Goal: Book appointment/travel/reservation

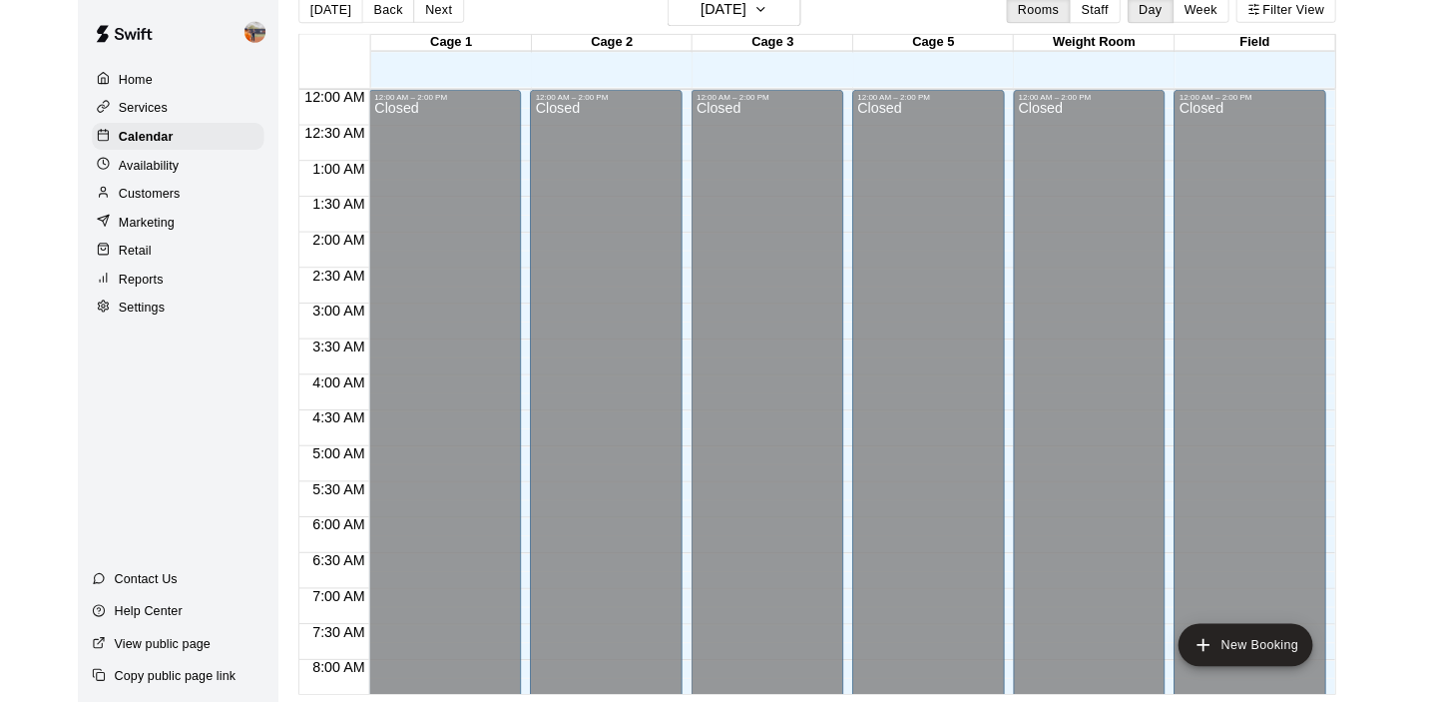
scroll to position [1198, 0]
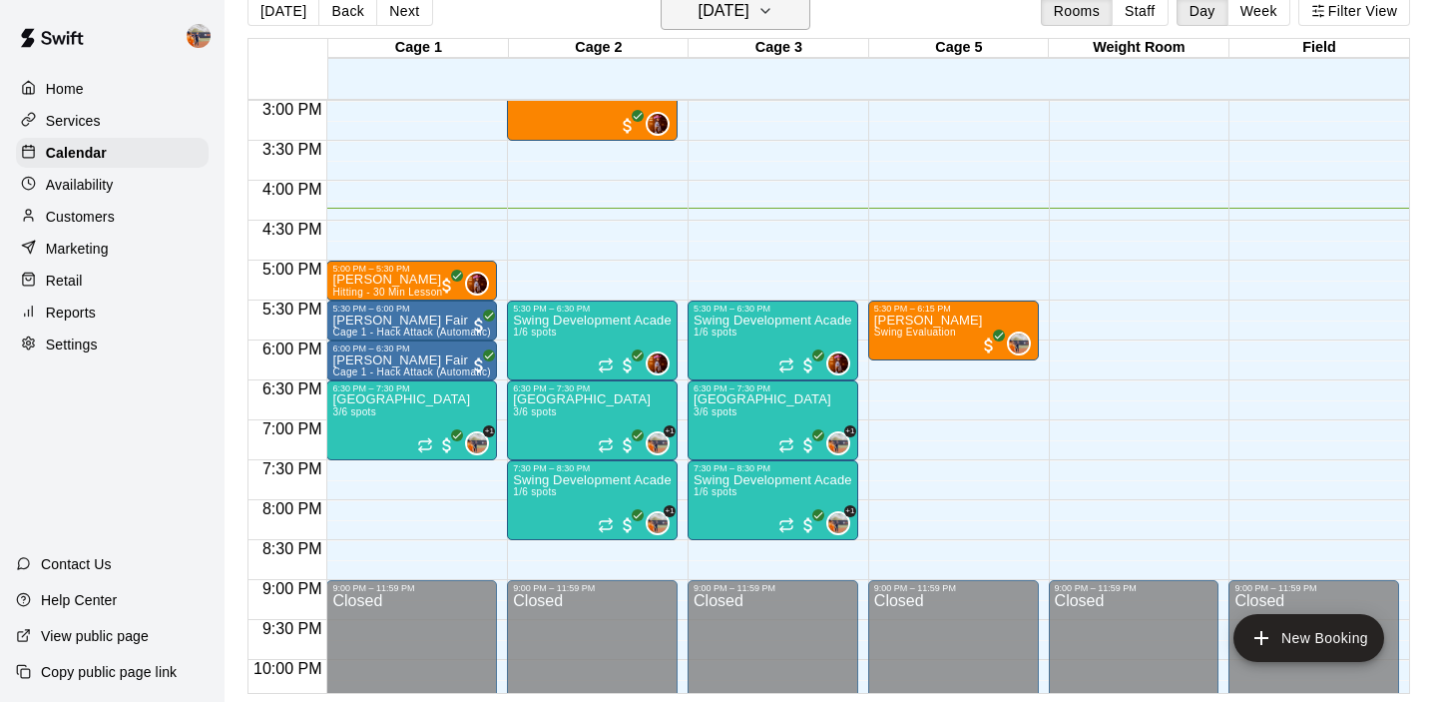
click at [777, 23] on button "[DATE]" at bounding box center [736, 11] width 150 height 38
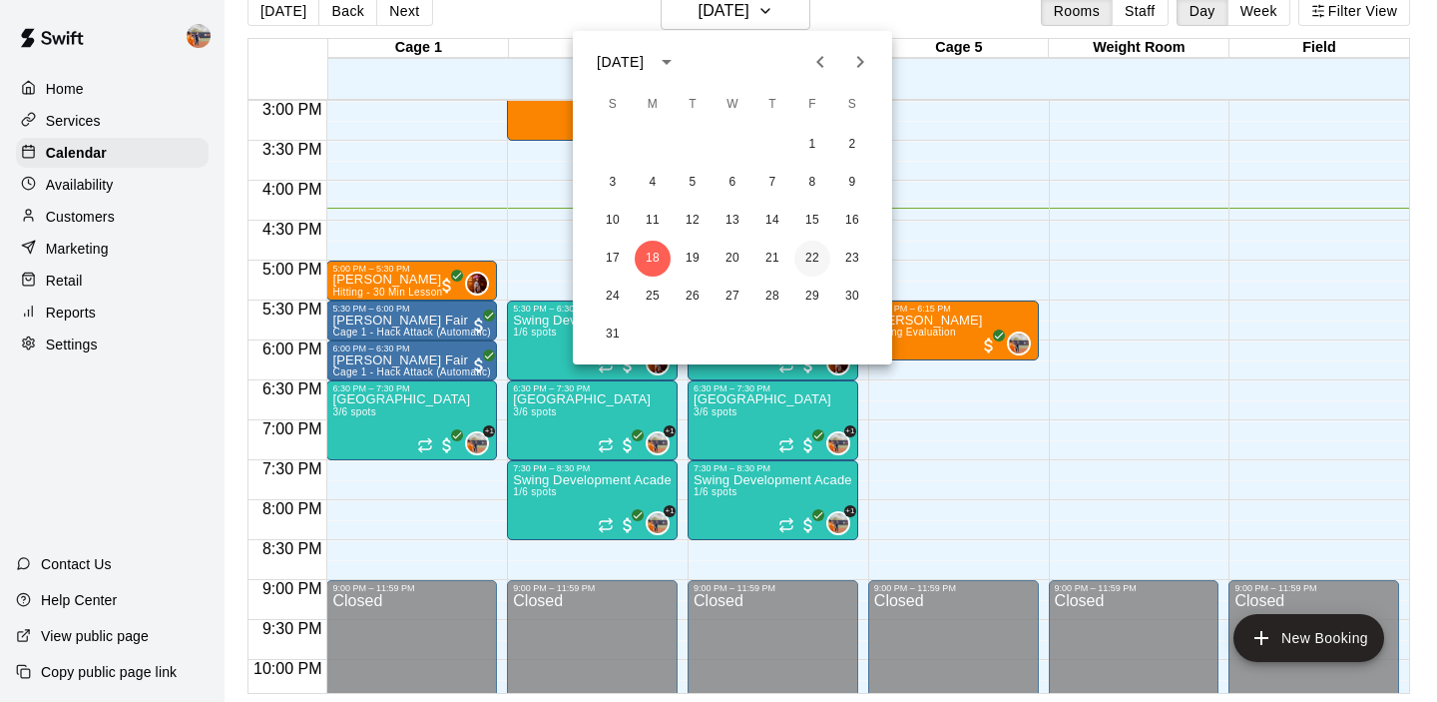
click at [810, 254] on button "22" at bounding box center [812, 259] width 36 height 36
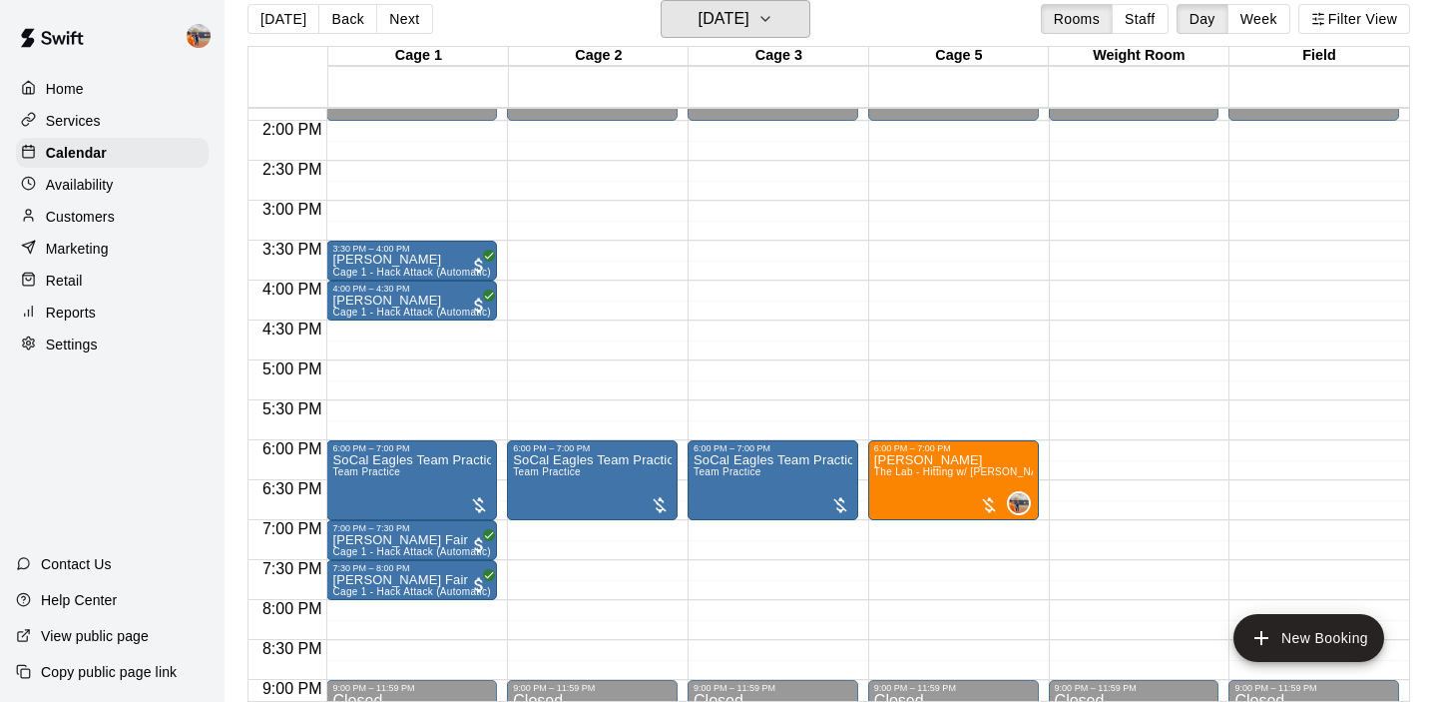
scroll to position [1105, 0]
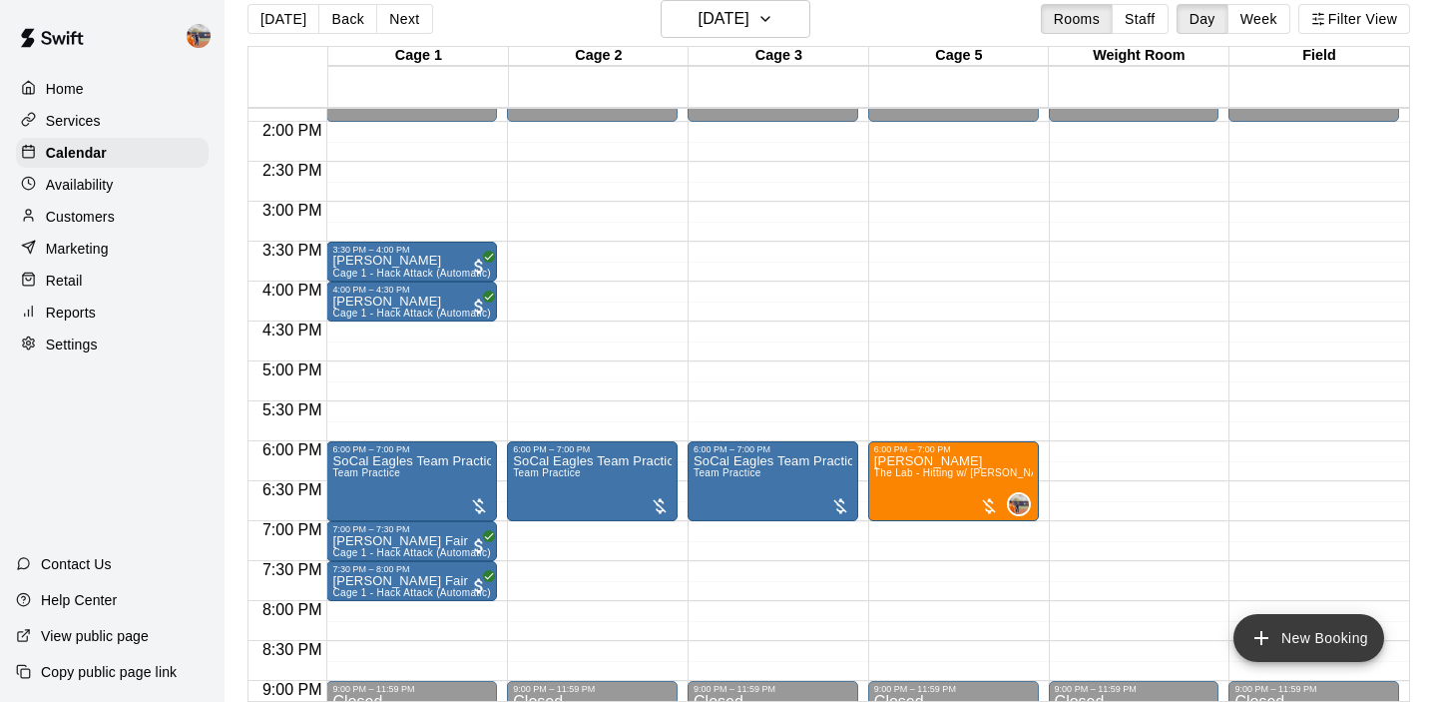
click at [1316, 634] on button "New Booking" at bounding box center [1309, 638] width 151 height 48
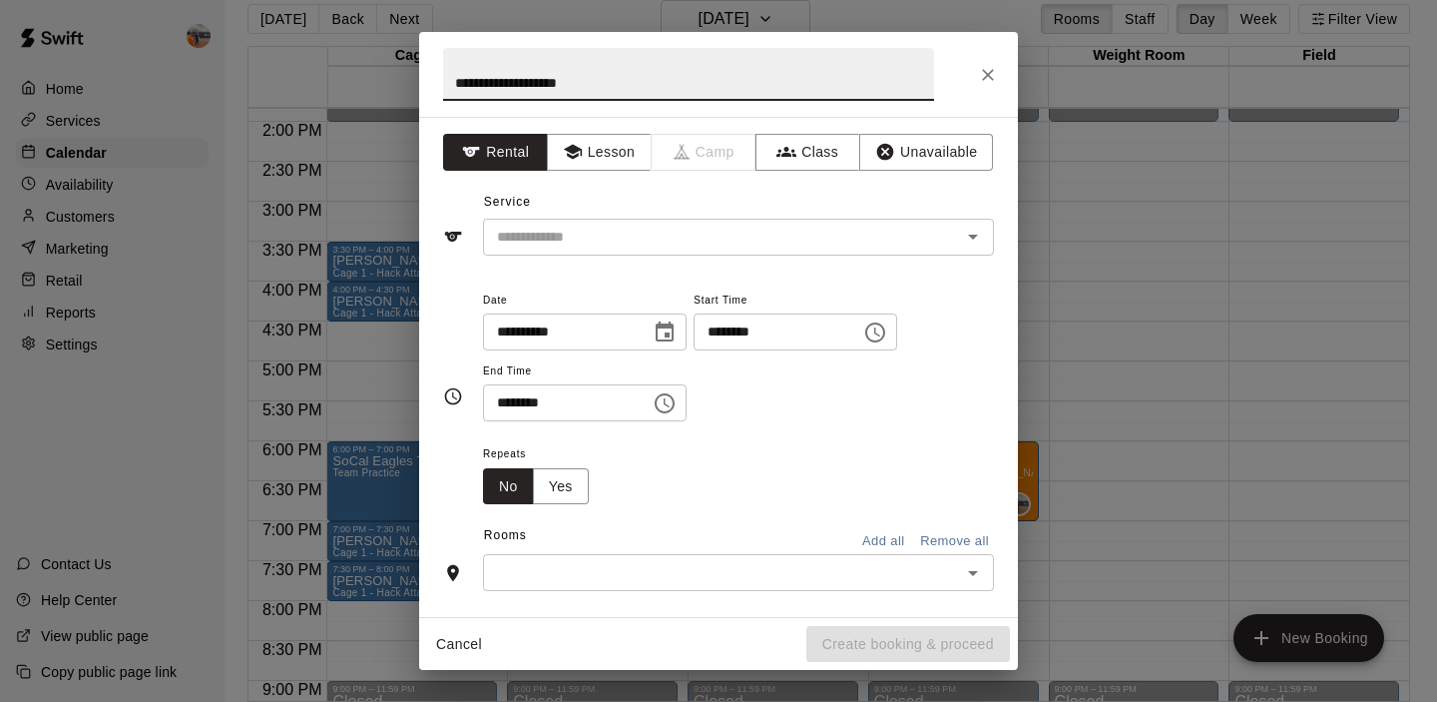
type input "**********"
click at [723, 334] on input "********" at bounding box center [771, 331] width 154 height 37
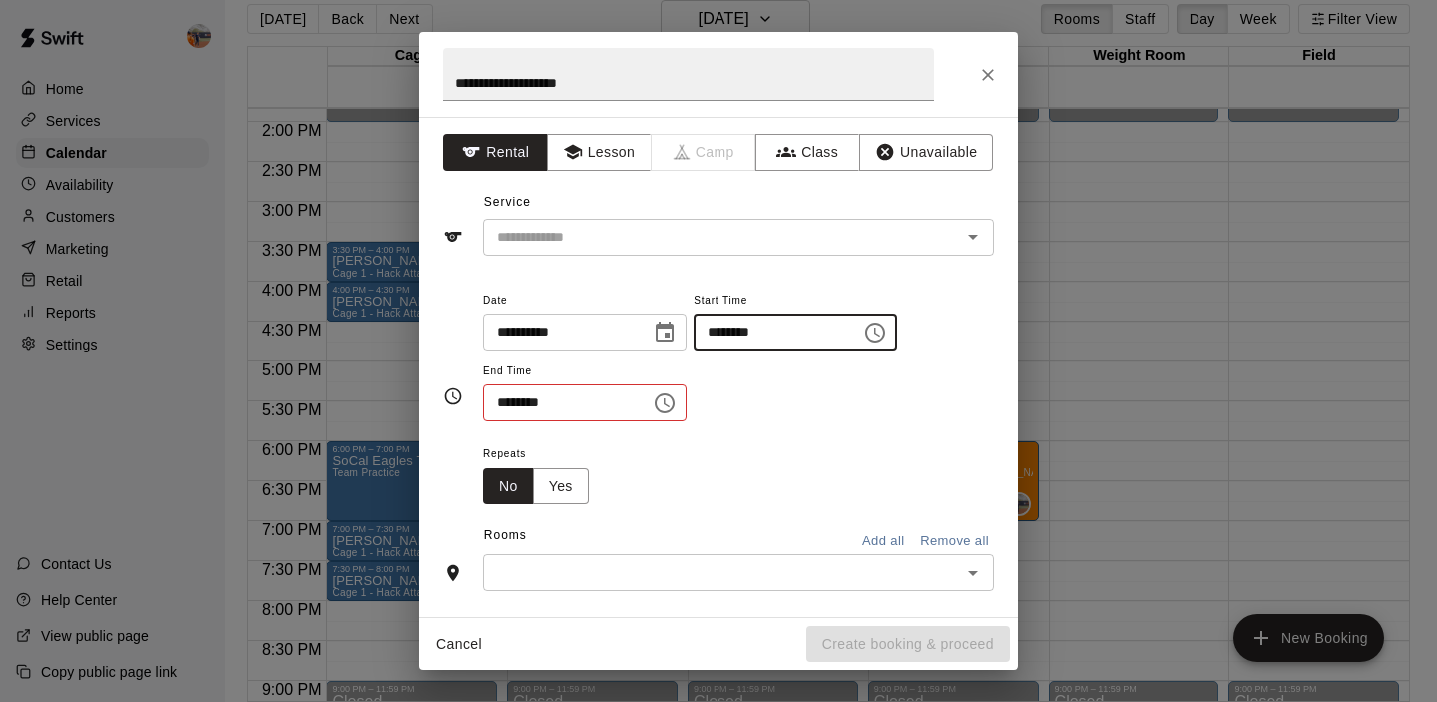
type input "********"
click at [504, 402] on input "********" at bounding box center [560, 402] width 154 height 37
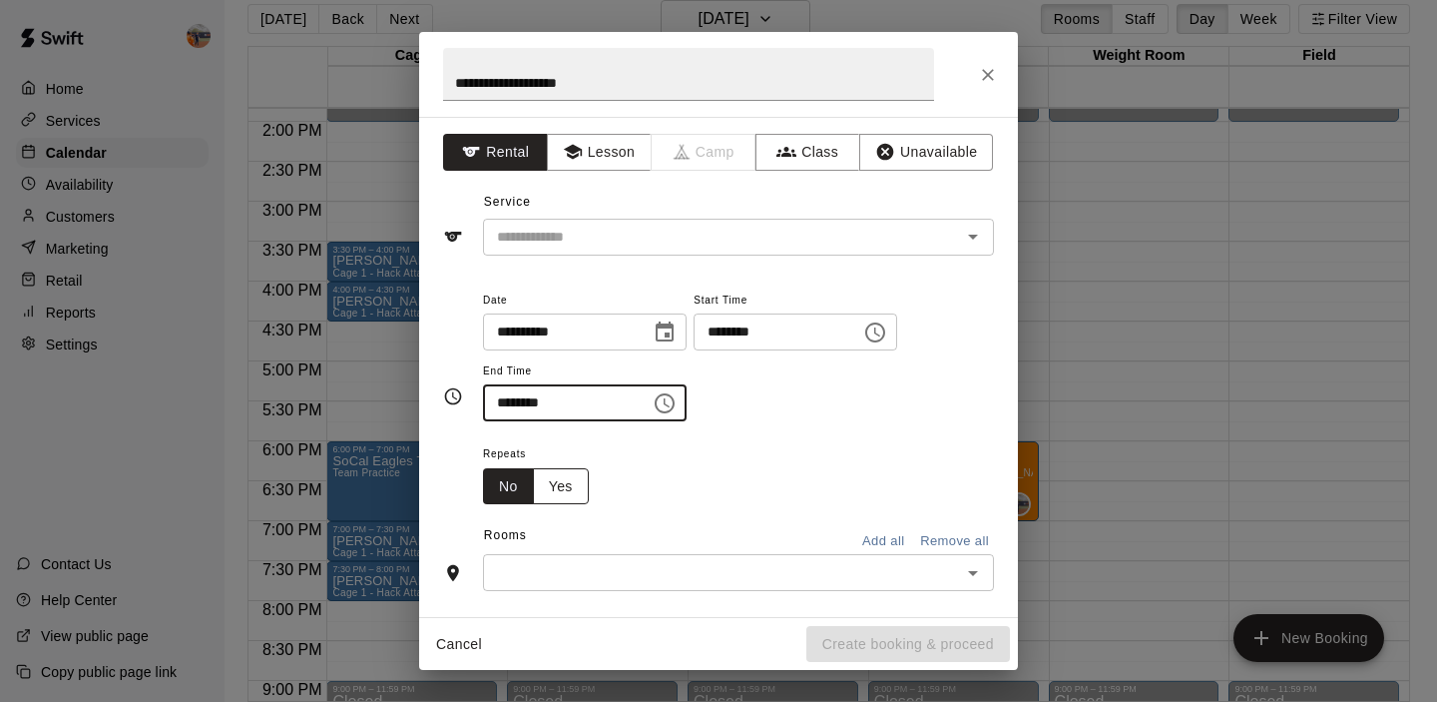
scroll to position [66, 0]
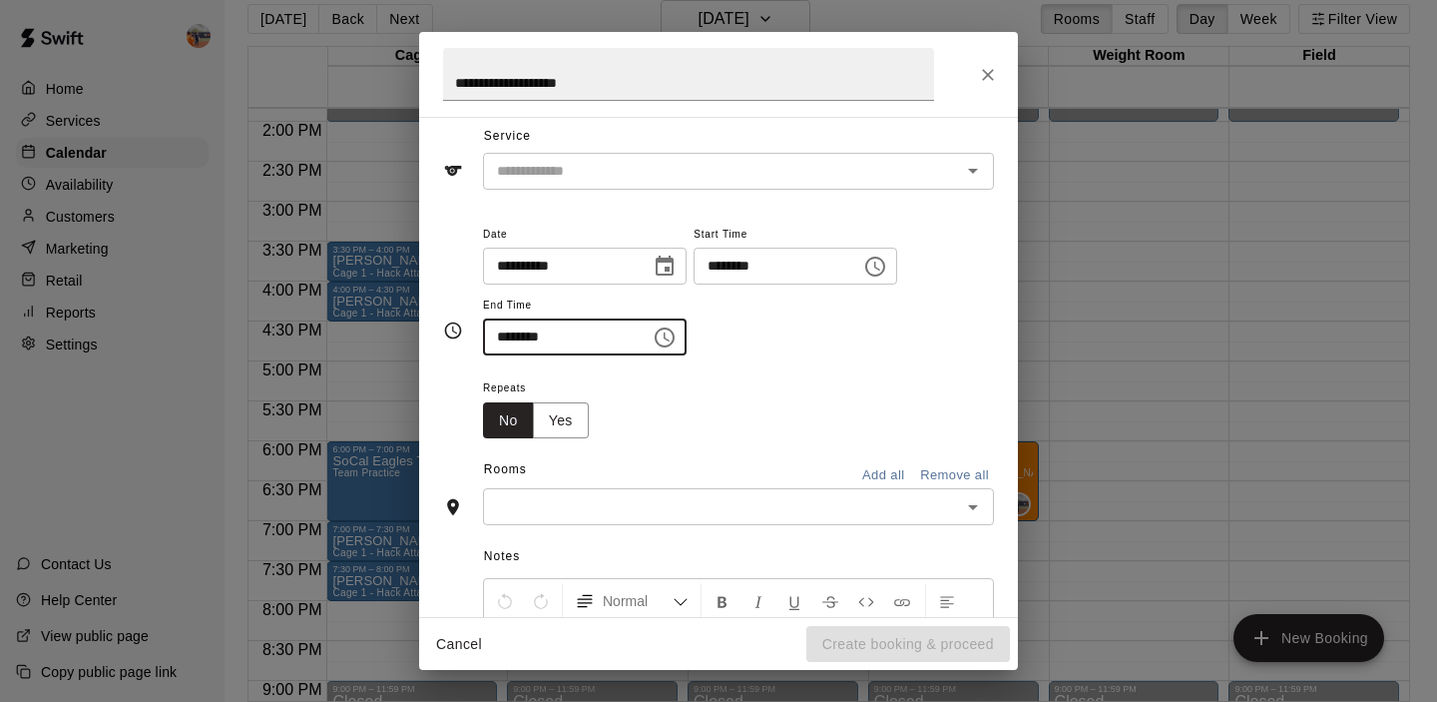
type input "********"
click at [558, 496] on input "text" at bounding box center [722, 506] width 466 height 25
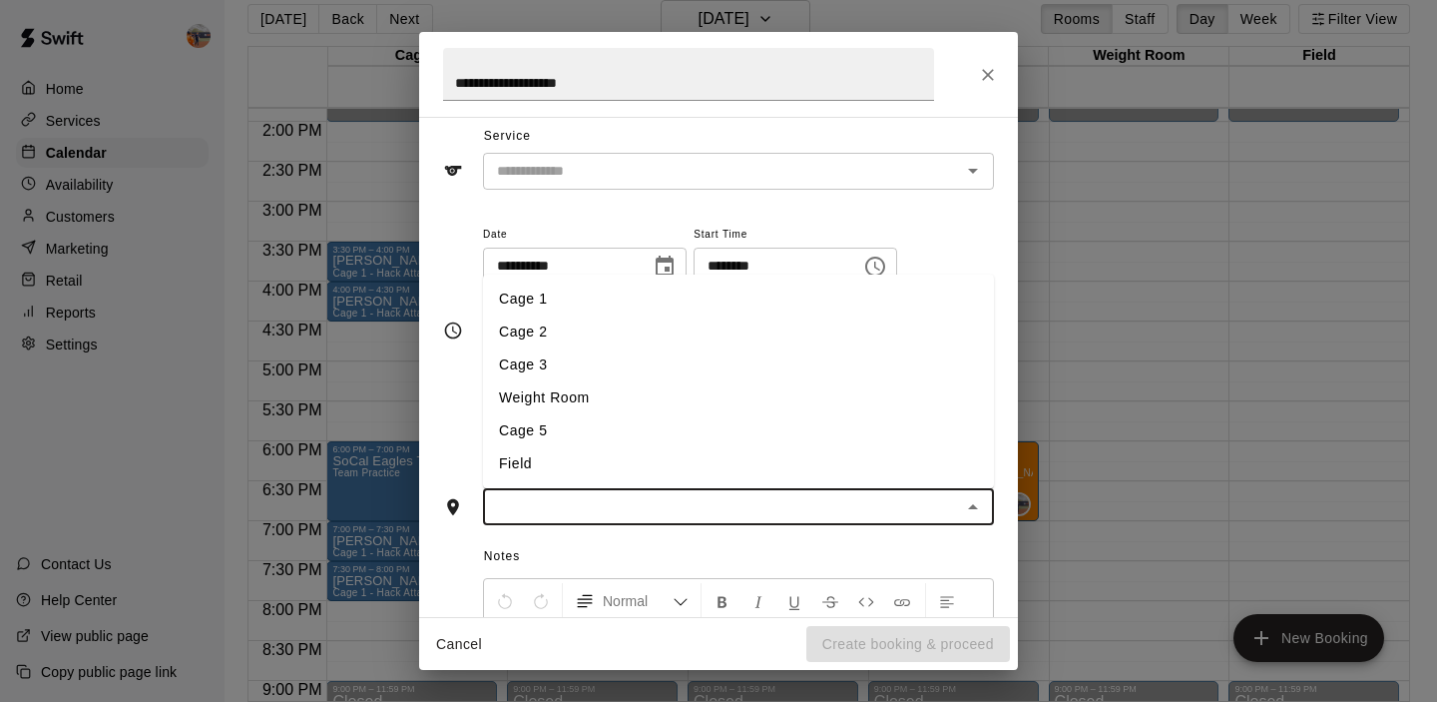
click at [534, 437] on li "Cage 5" at bounding box center [738, 430] width 511 height 33
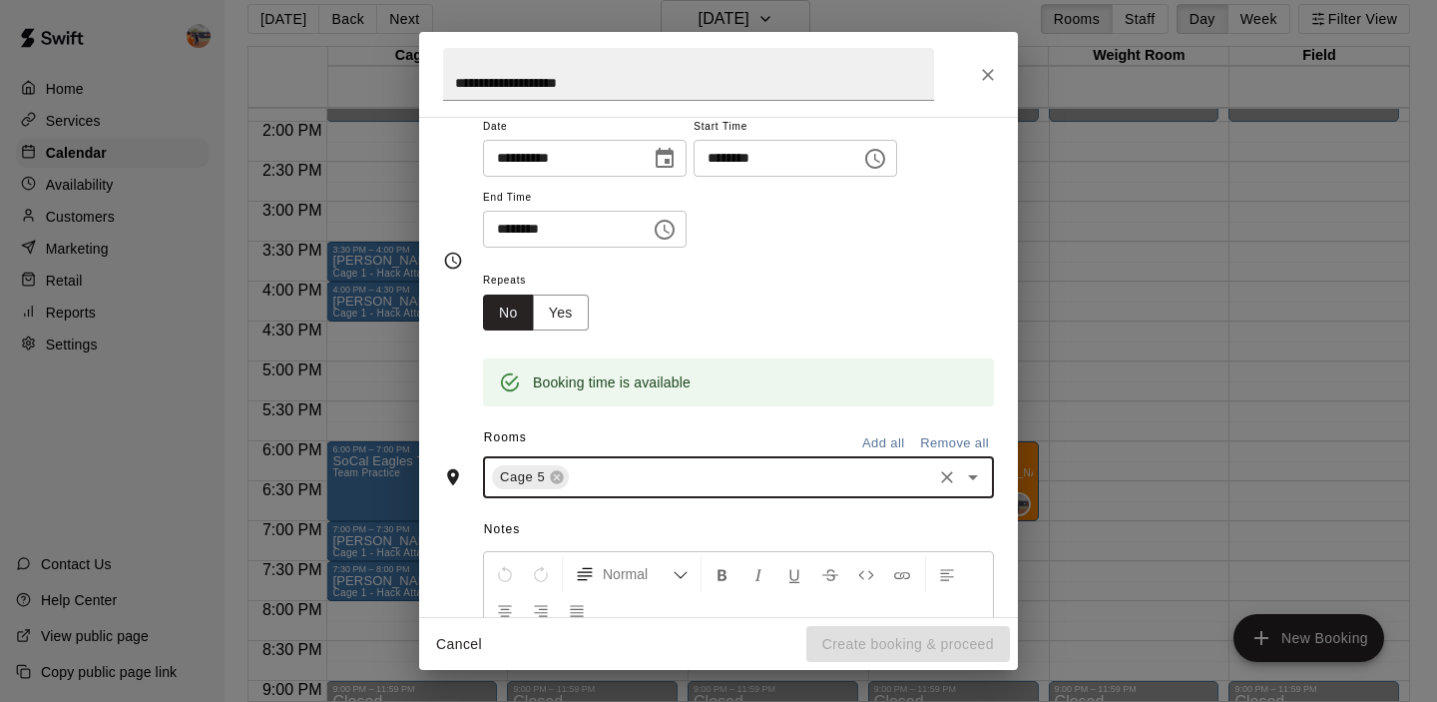
scroll to position [0, 0]
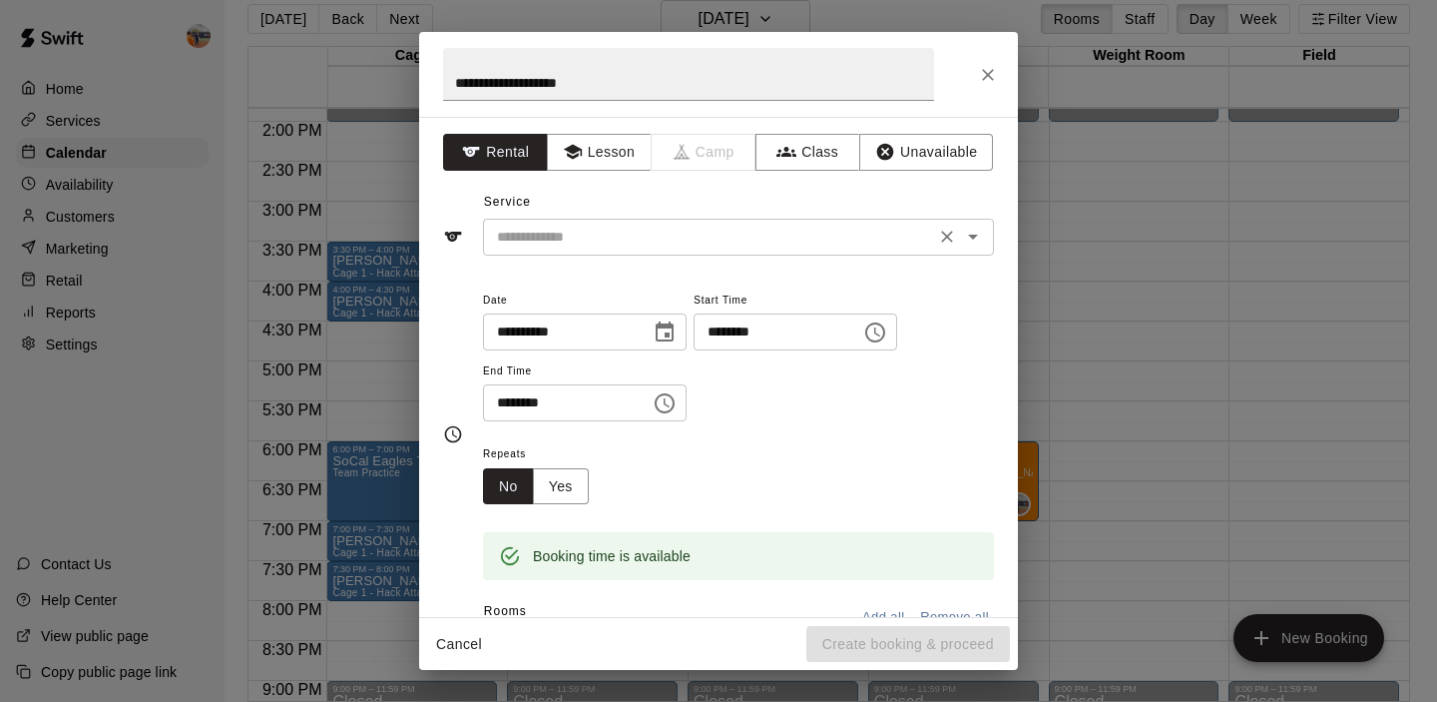
click at [568, 230] on input "text" at bounding box center [709, 237] width 440 height 25
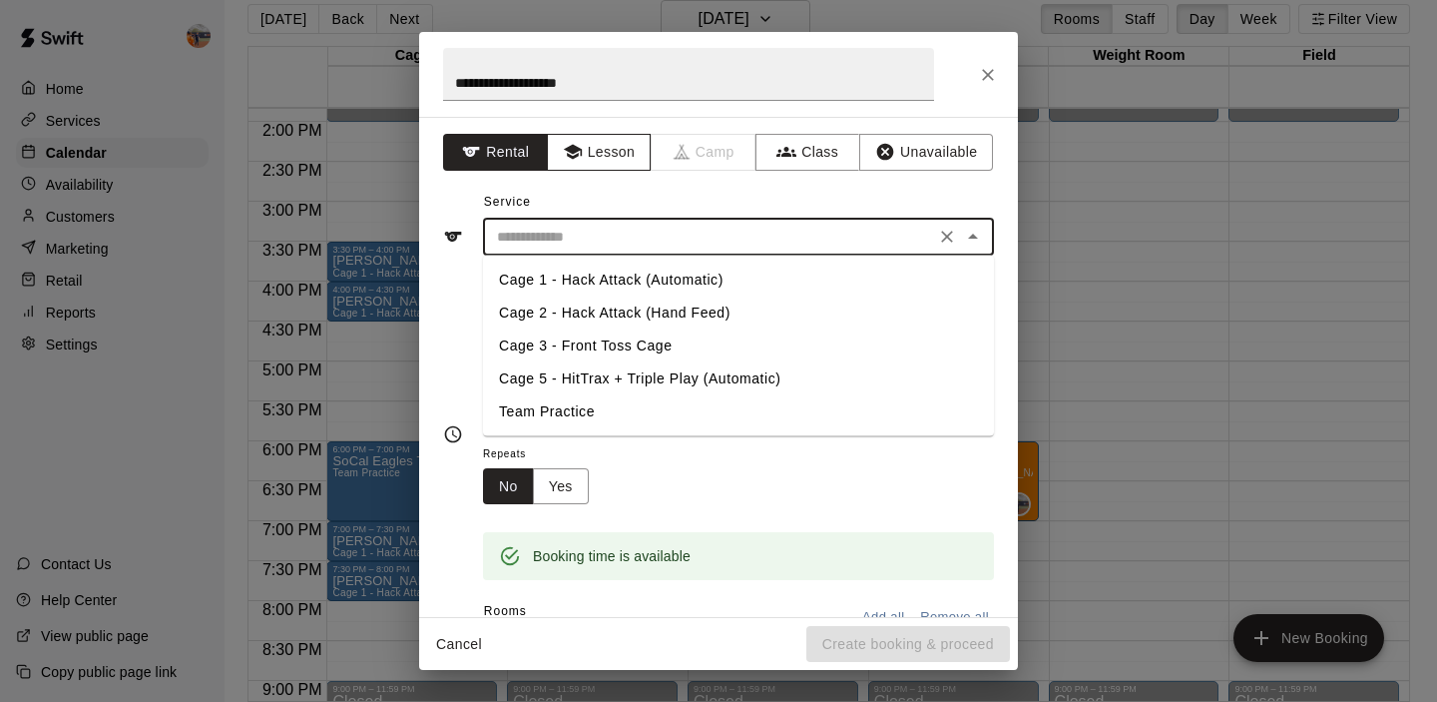
click at [588, 155] on button "Lesson" at bounding box center [599, 152] width 105 height 37
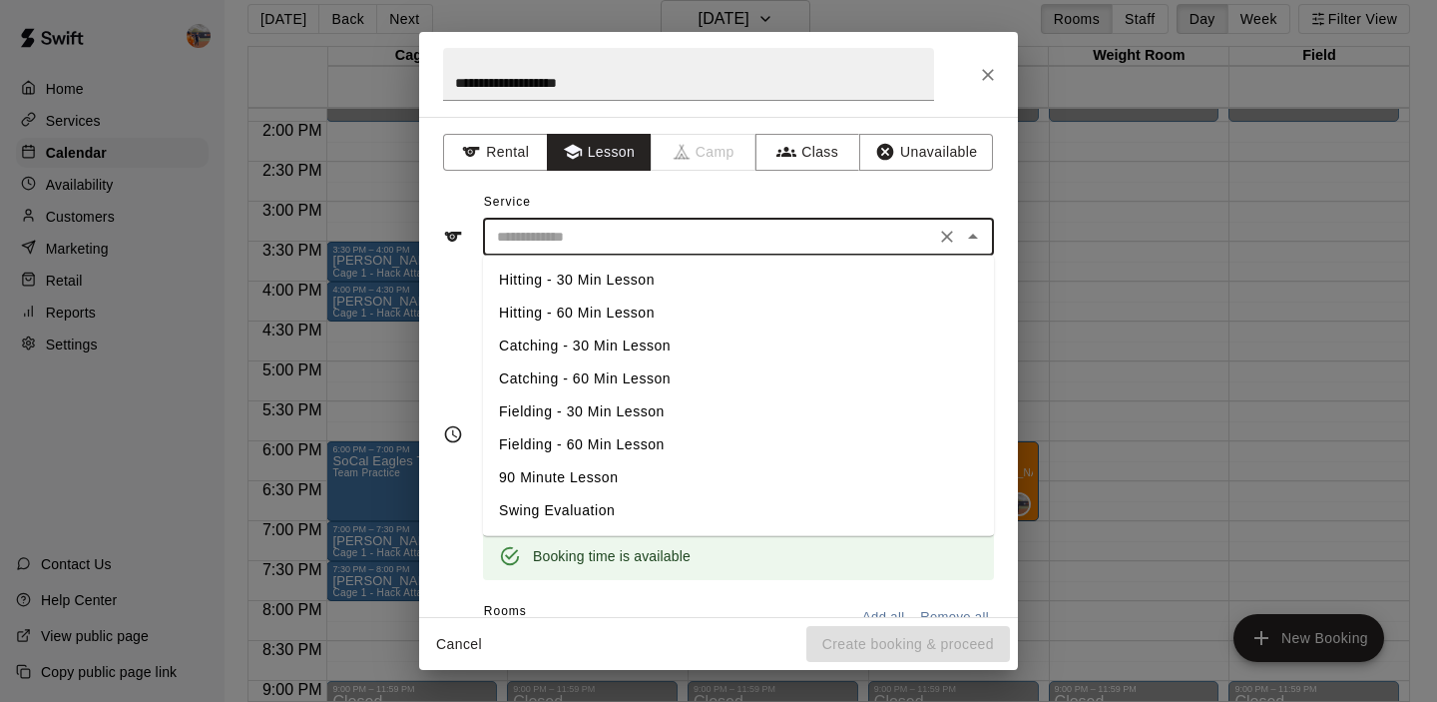
click at [568, 228] on input "text" at bounding box center [709, 237] width 440 height 25
click at [563, 308] on li "Hitting - 60 Min Lesson" at bounding box center [738, 312] width 511 height 33
type input "**********"
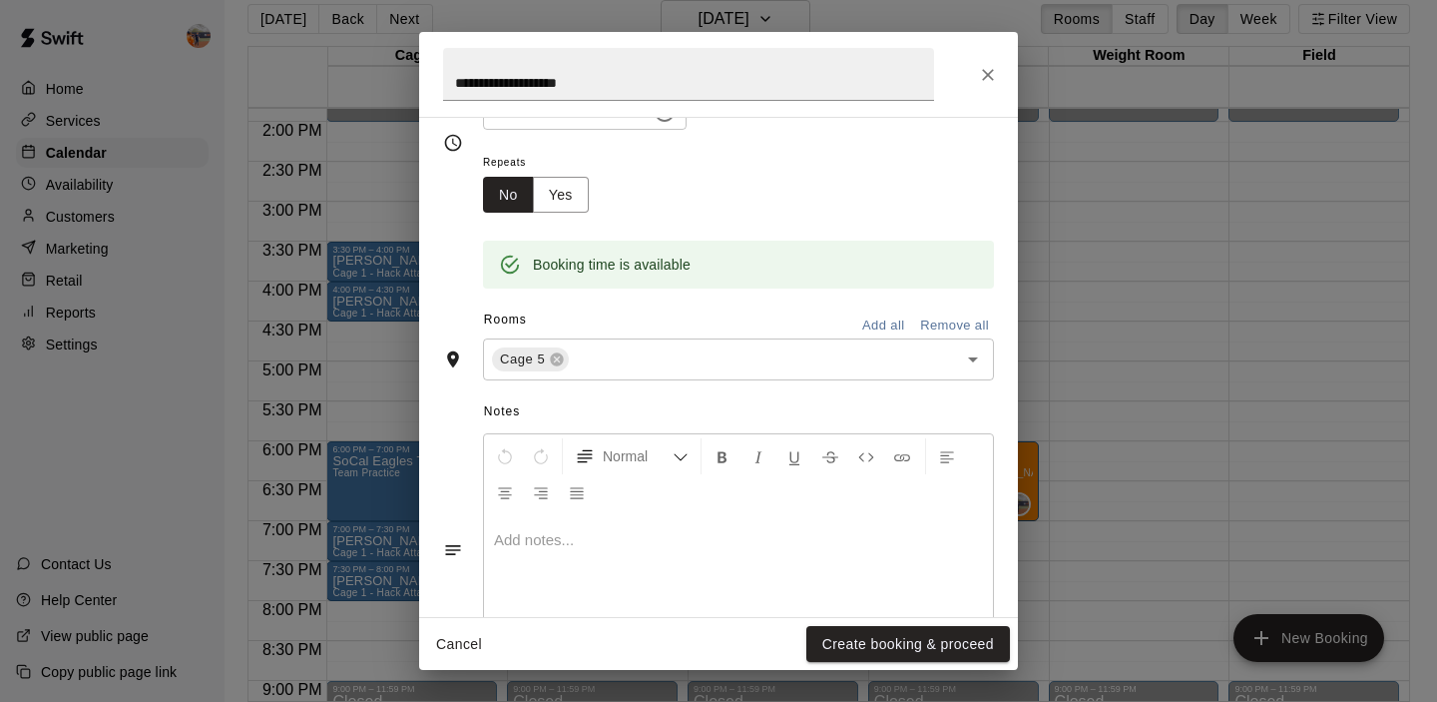
scroll to position [377, 0]
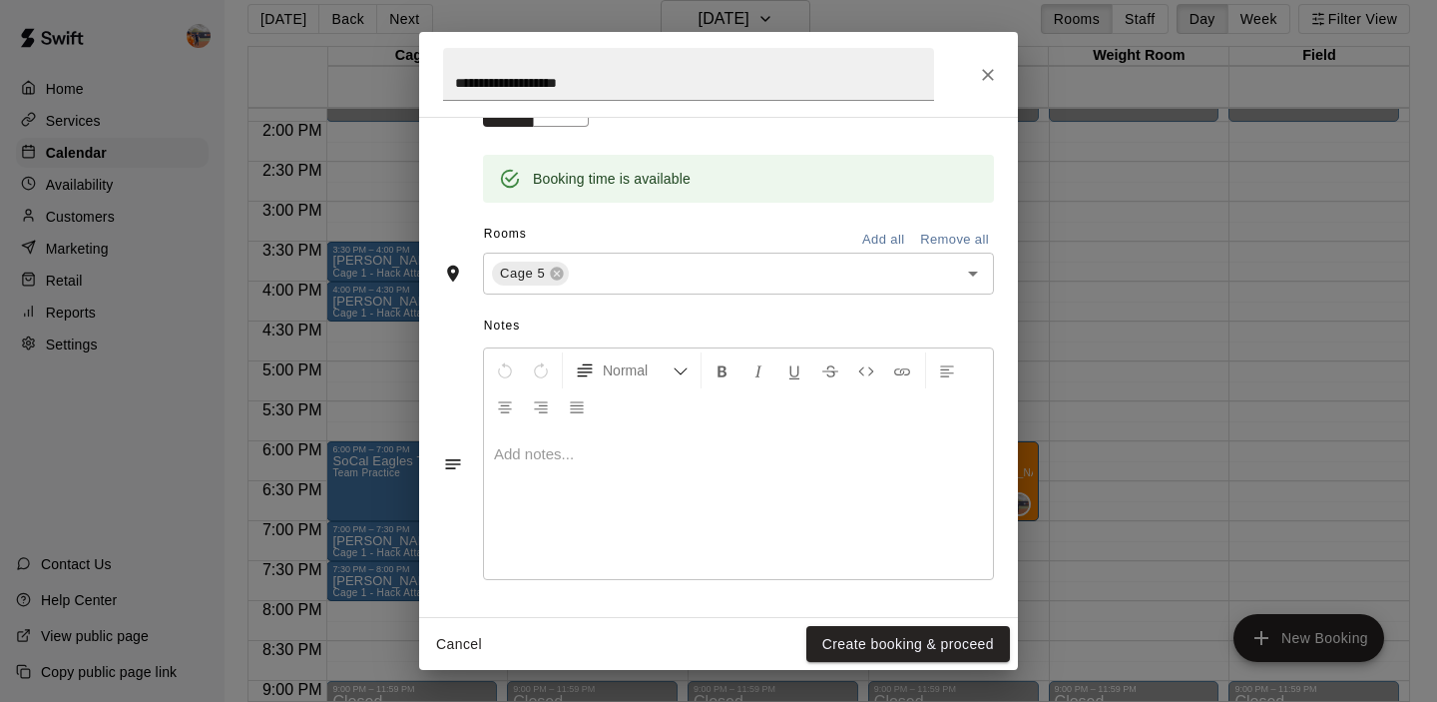
click at [561, 454] on p at bounding box center [738, 454] width 489 height 20
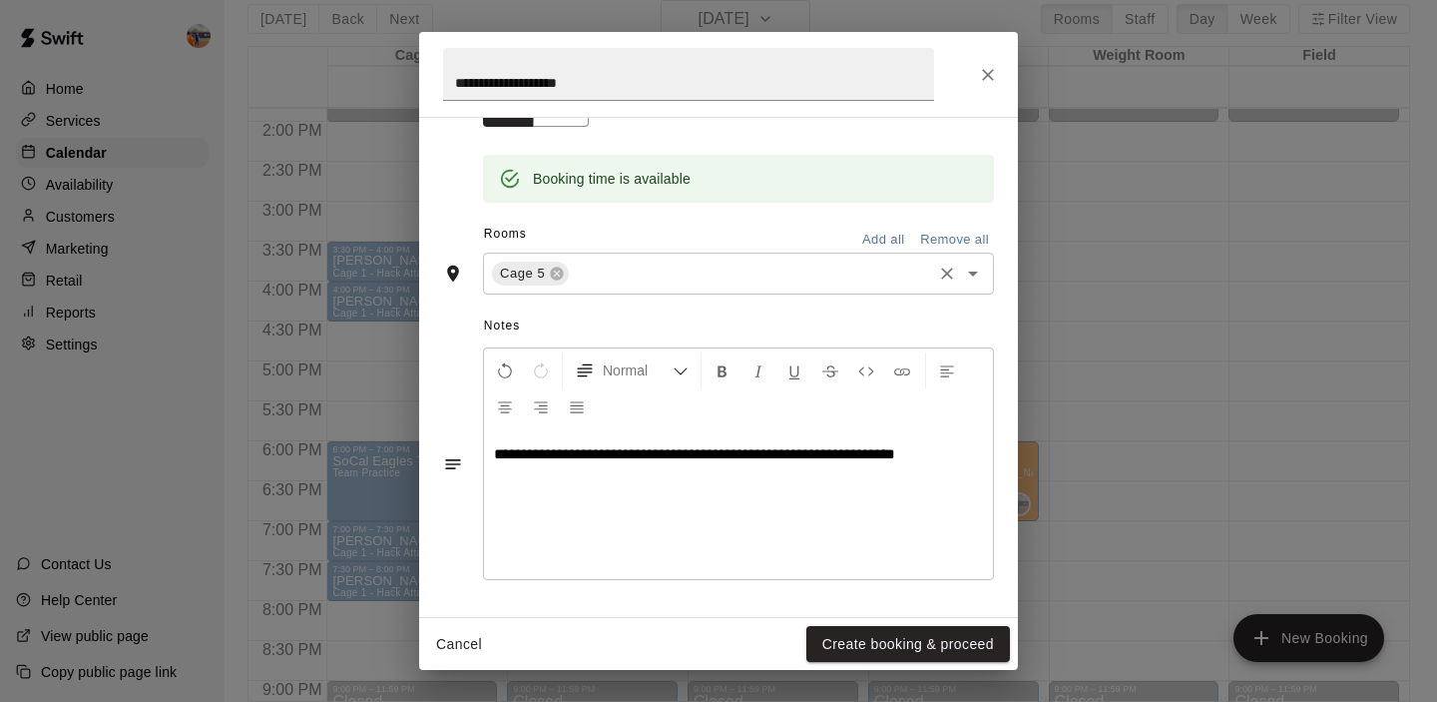
scroll to position [0, 0]
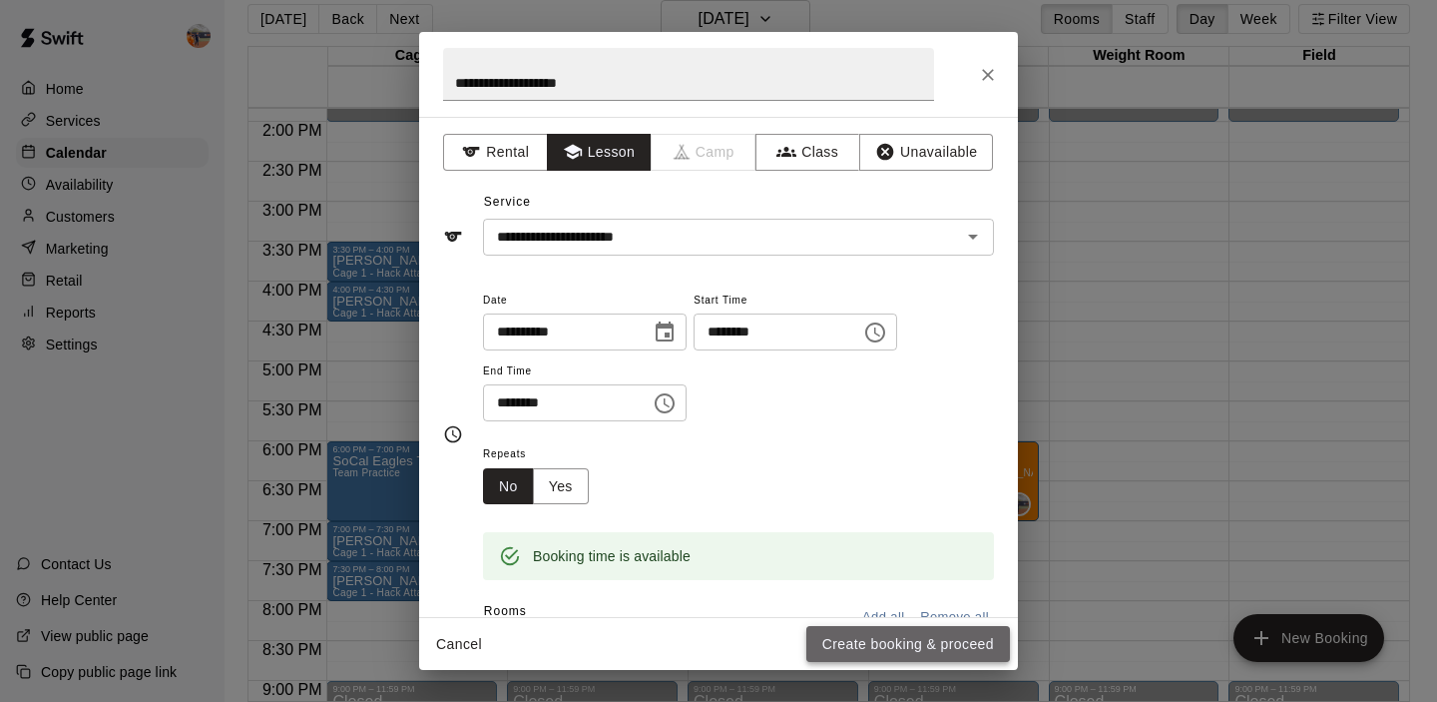
click at [922, 636] on button "Create booking & proceed" at bounding box center [908, 644] width 204 height 37
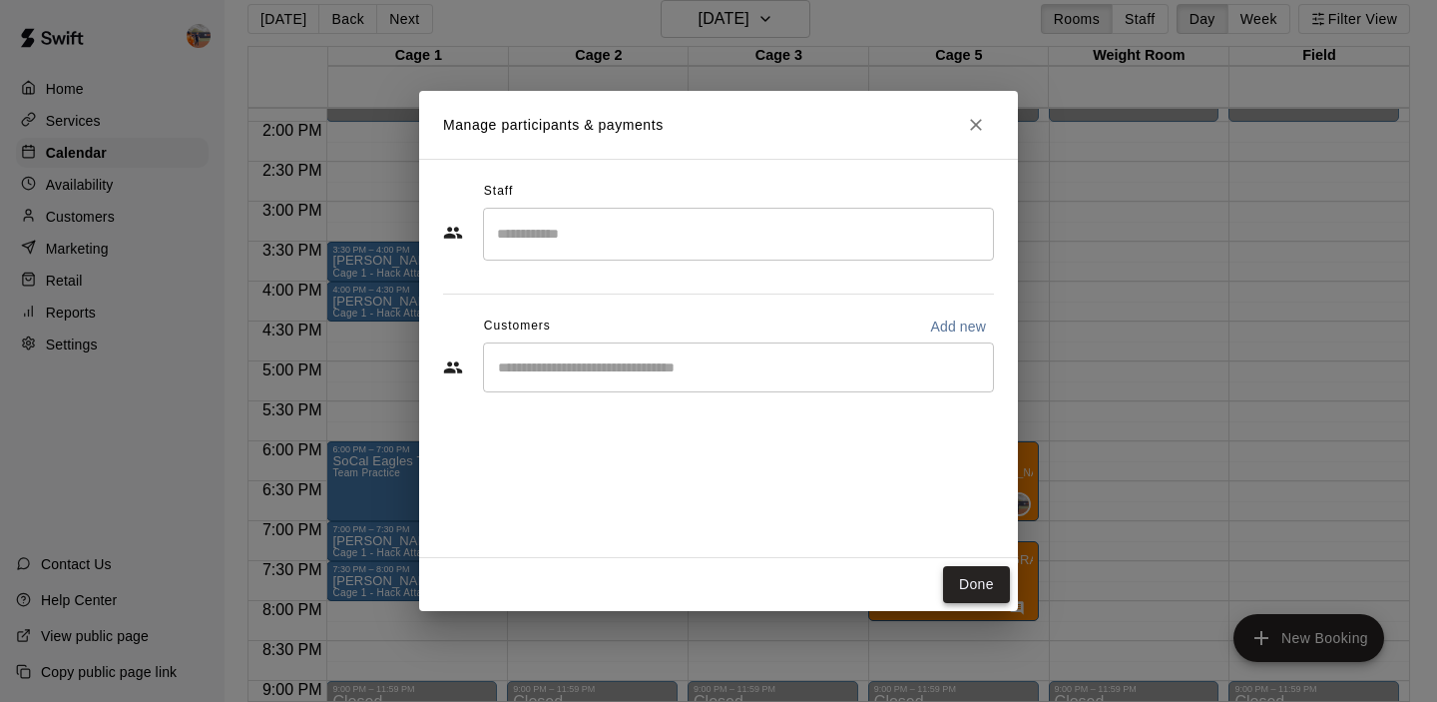
click at [972, 579] on button "Done" at bounding box center [976, 584] width 67 height 37
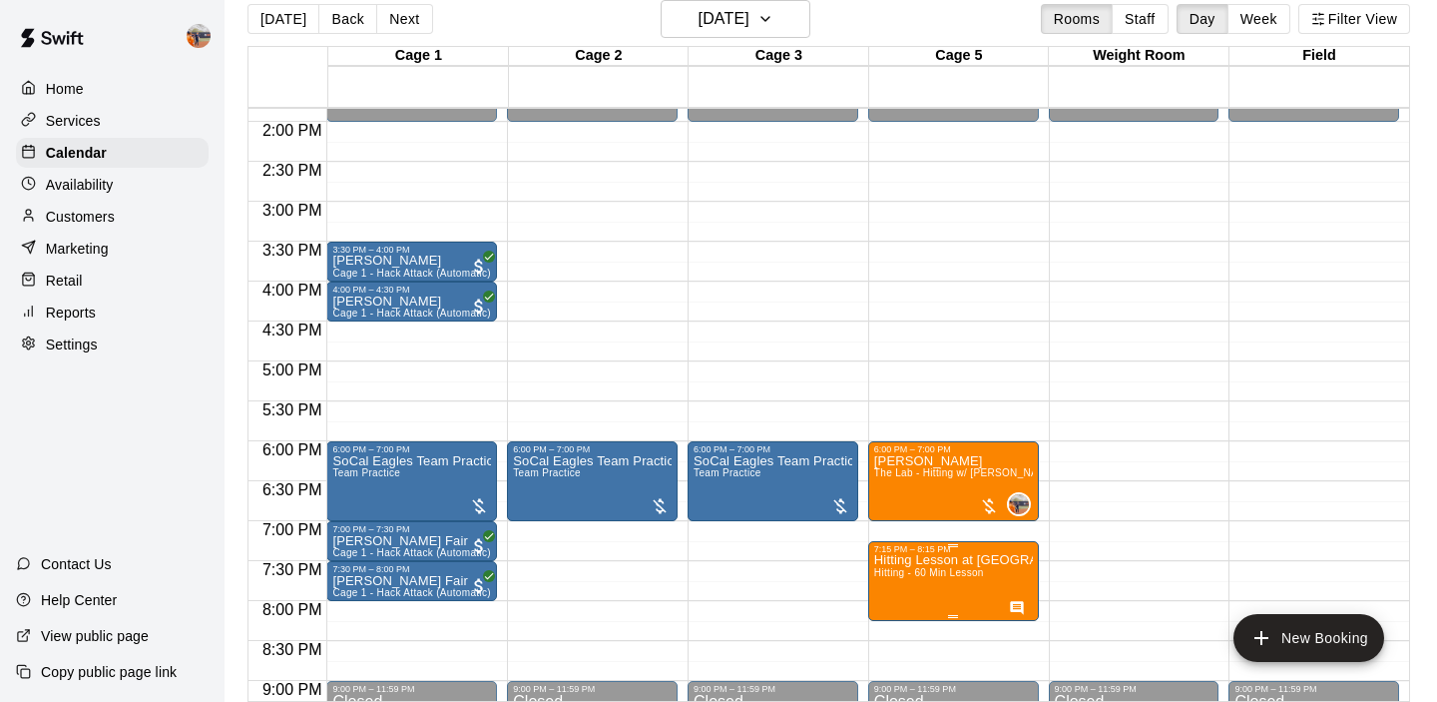
click at [944, 560] on p "Hitting Lesson at [GEOGRAPHIC_DATA]" at bounding box center [953, 560] width 159 height 0
click at [899, 564] on icon "edit" at bounding box center [894, 571] width 18 height 18
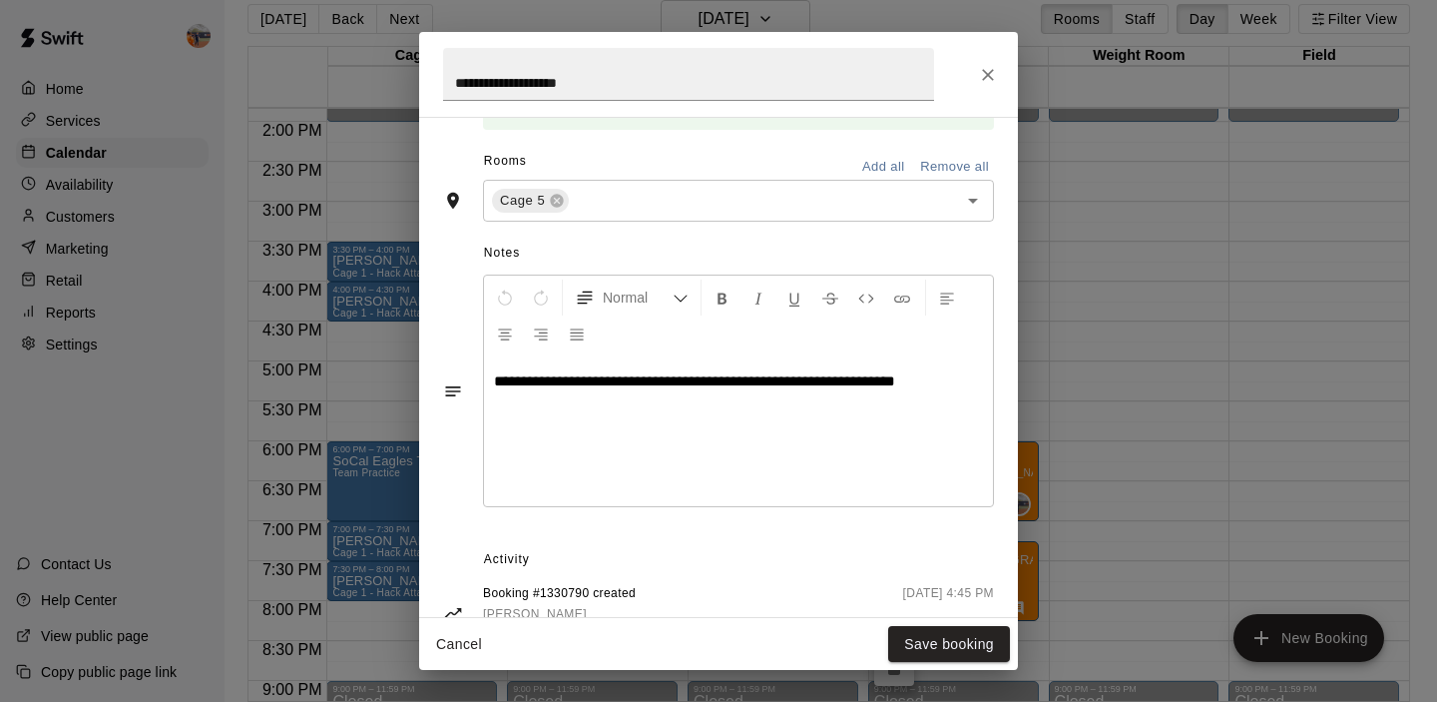
scroll to position [507, 0]
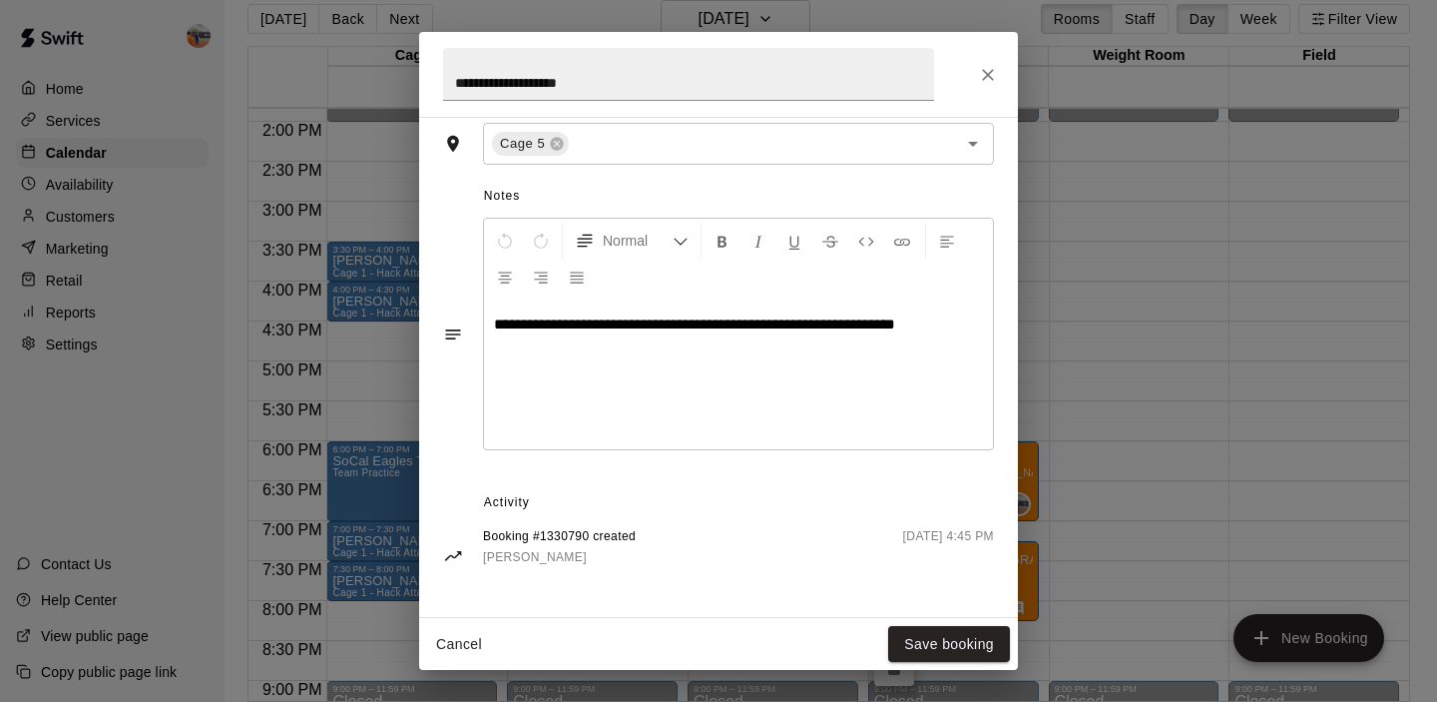
click at [543, 557] on span "[PERSON_NAME]" at bounding box center [535, 557] width 104 height 14
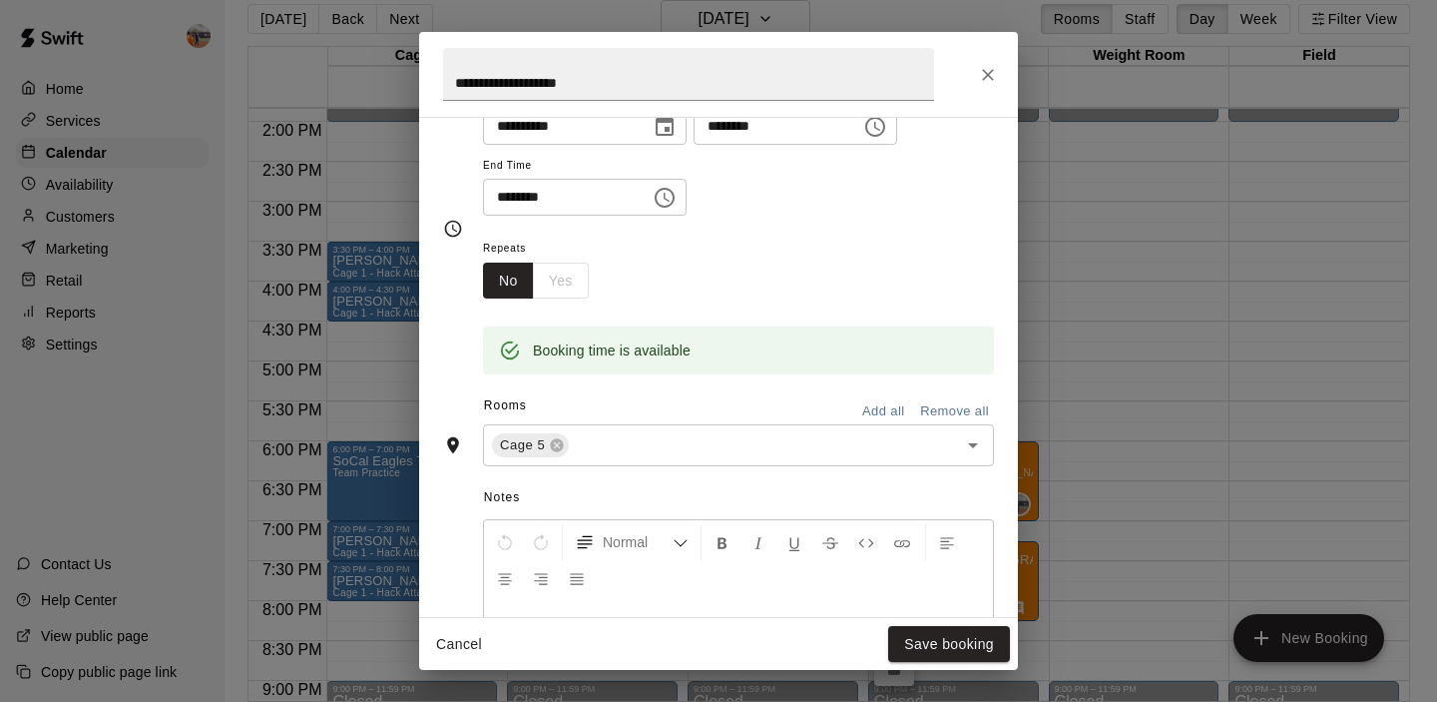
scroll to position [0, 0]
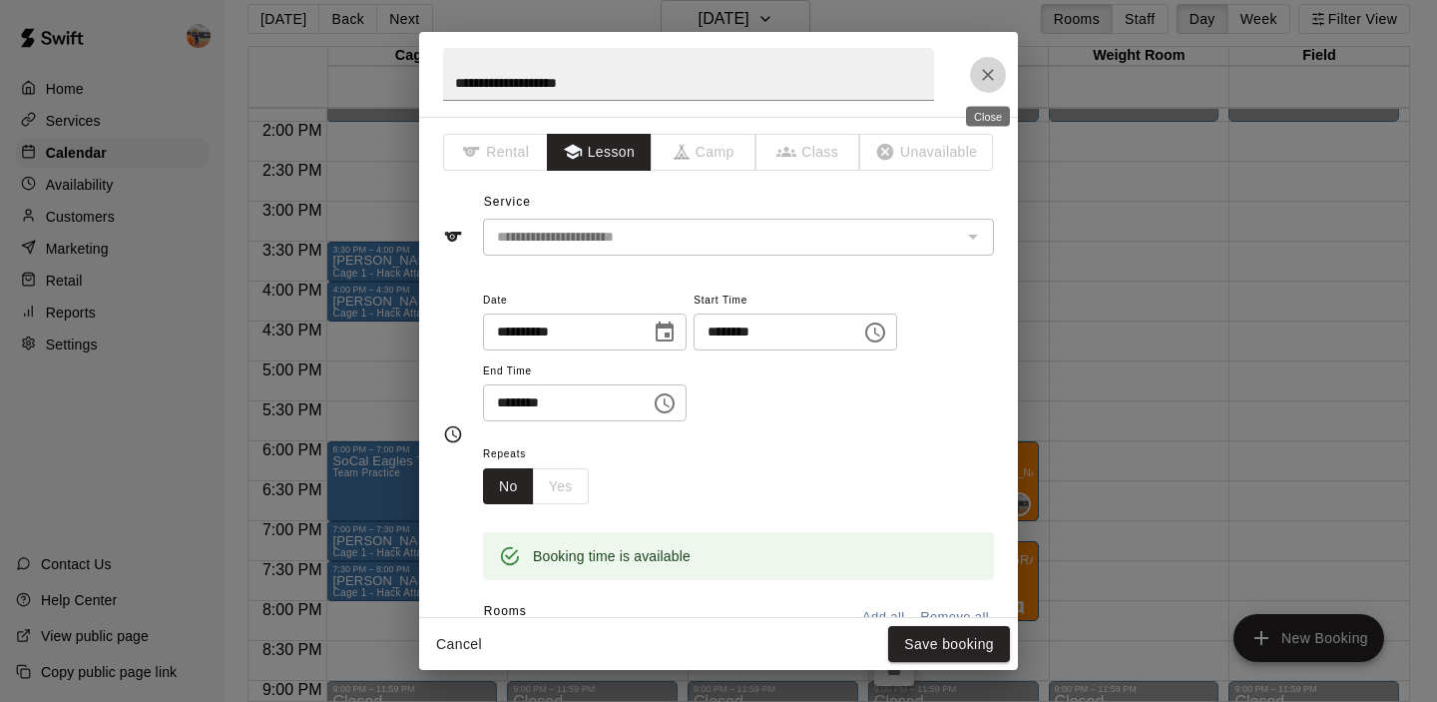
click at [988, 58] on button "Close" at bounding box center [988, 75] width 36 height 36
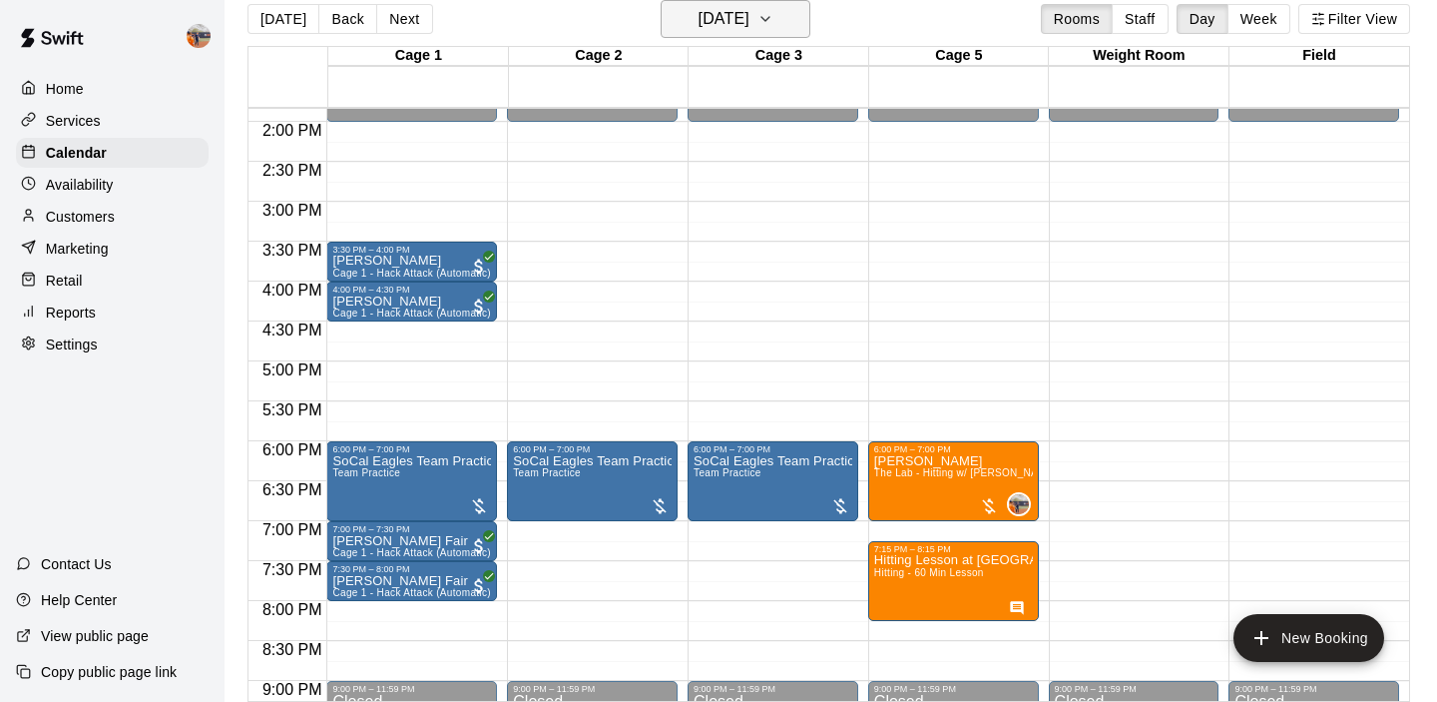
click at [749, 29] on h6 "[DATE]" at bounding box center [724, 19] width 51 height 28
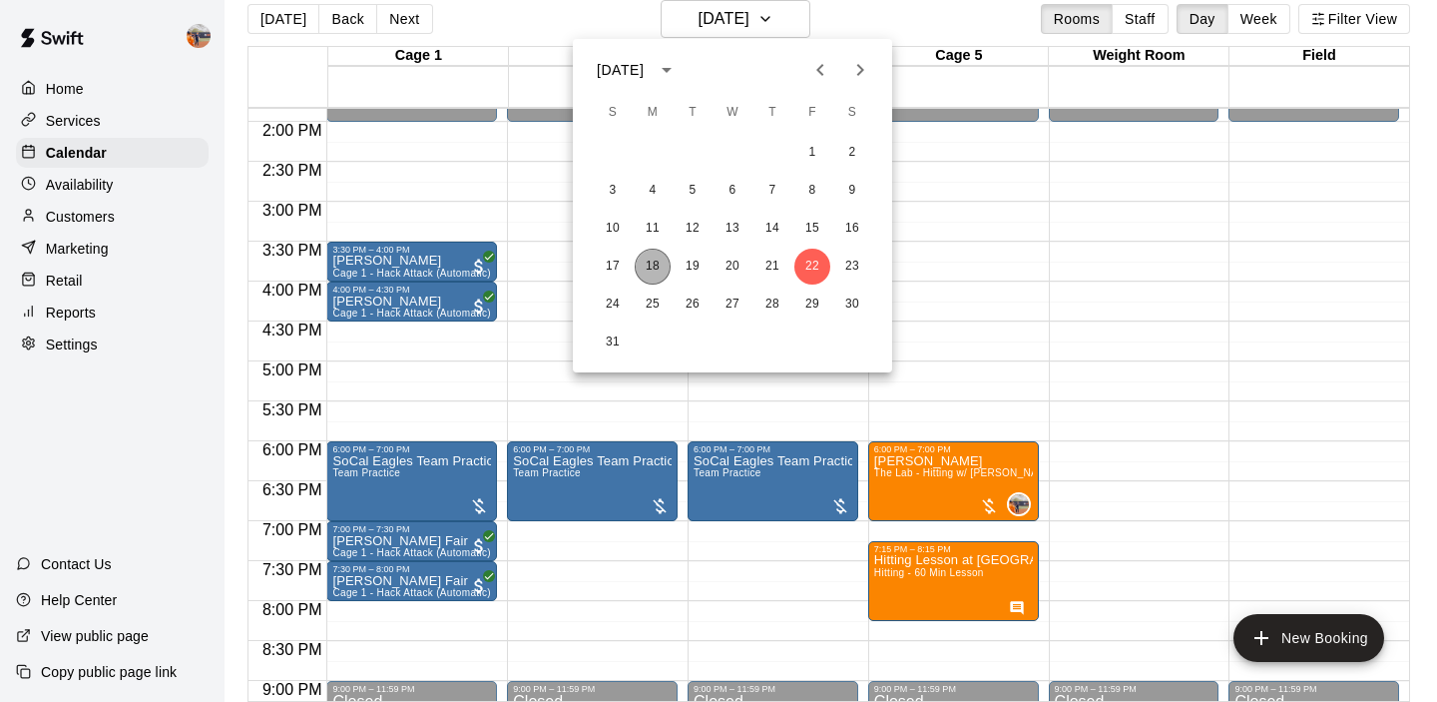
click at [652, 265] on button "18" at bounding box center [653, 266] width 36 height 36
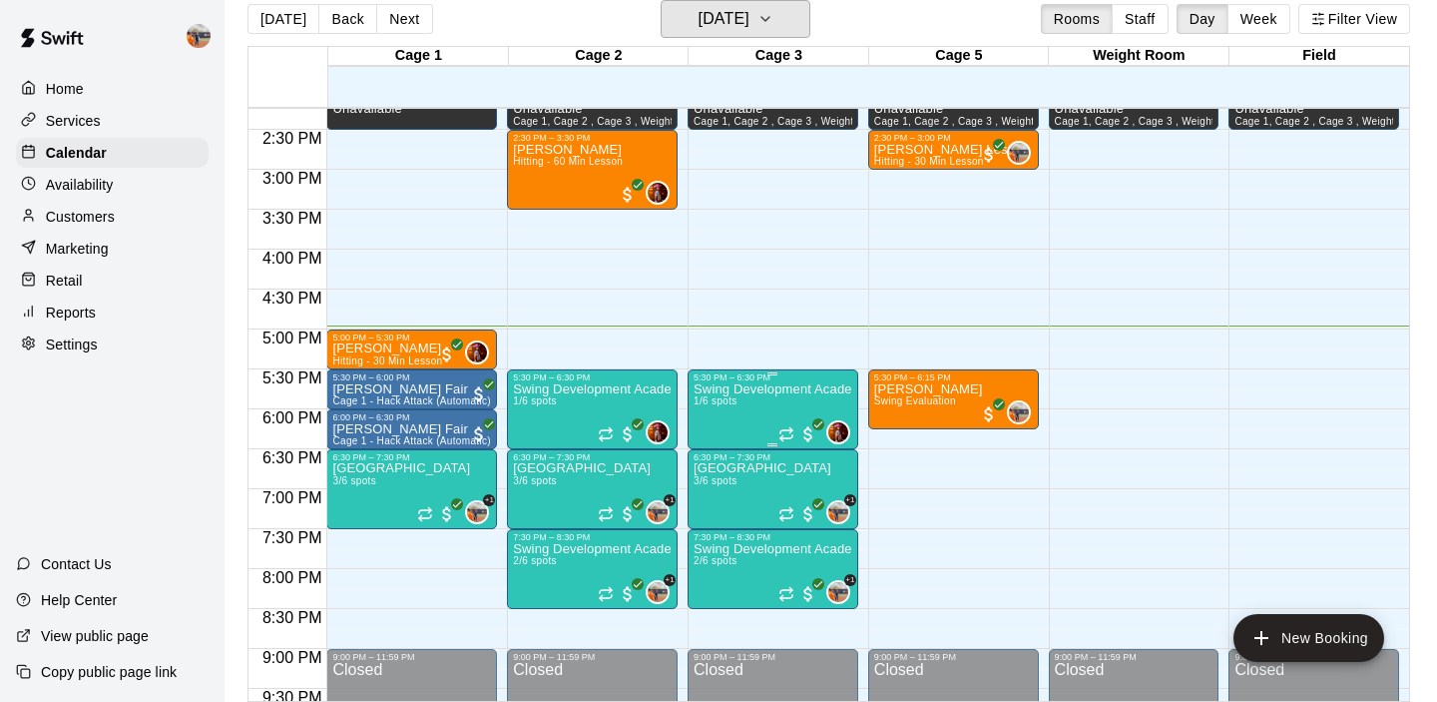
scroll to position [1142, 0]
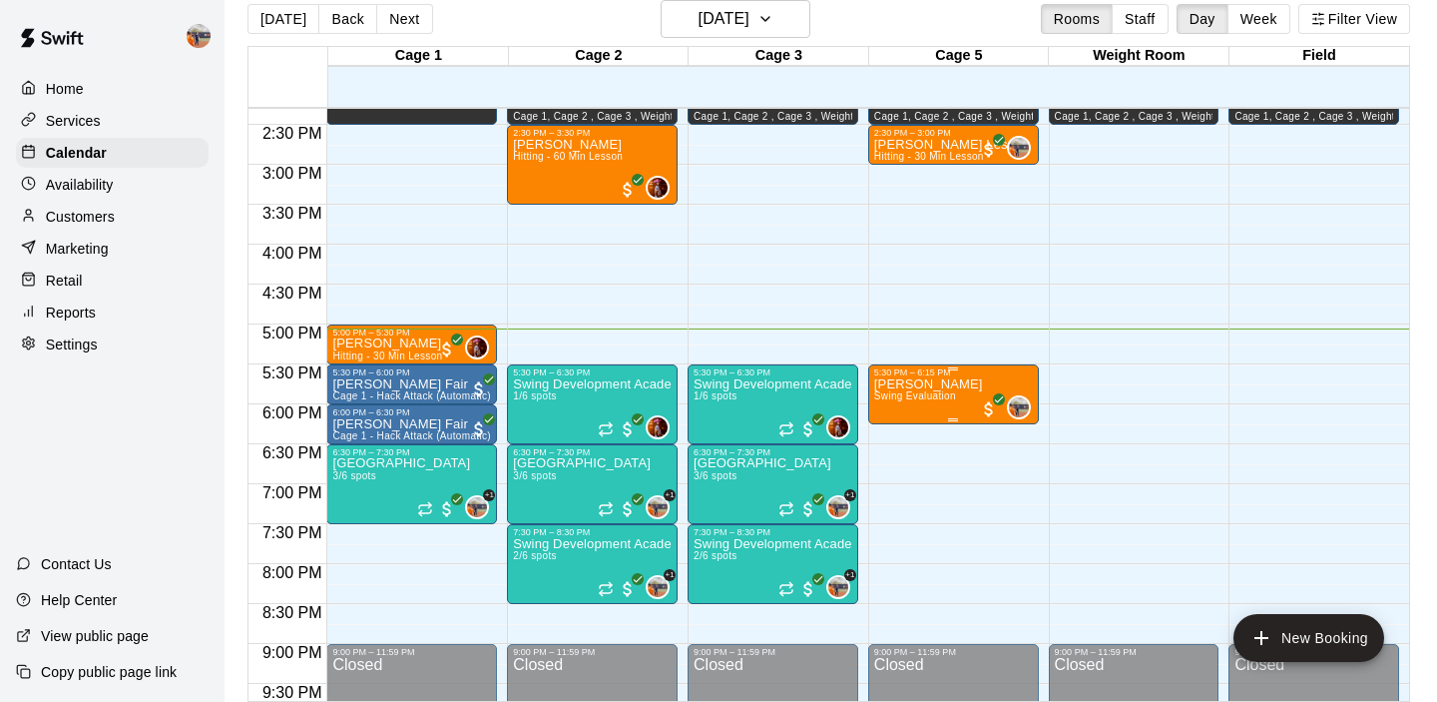
click at [950, 400] on span "Swing Evaluation" at bounding box center [915, 395] width 82 height 11
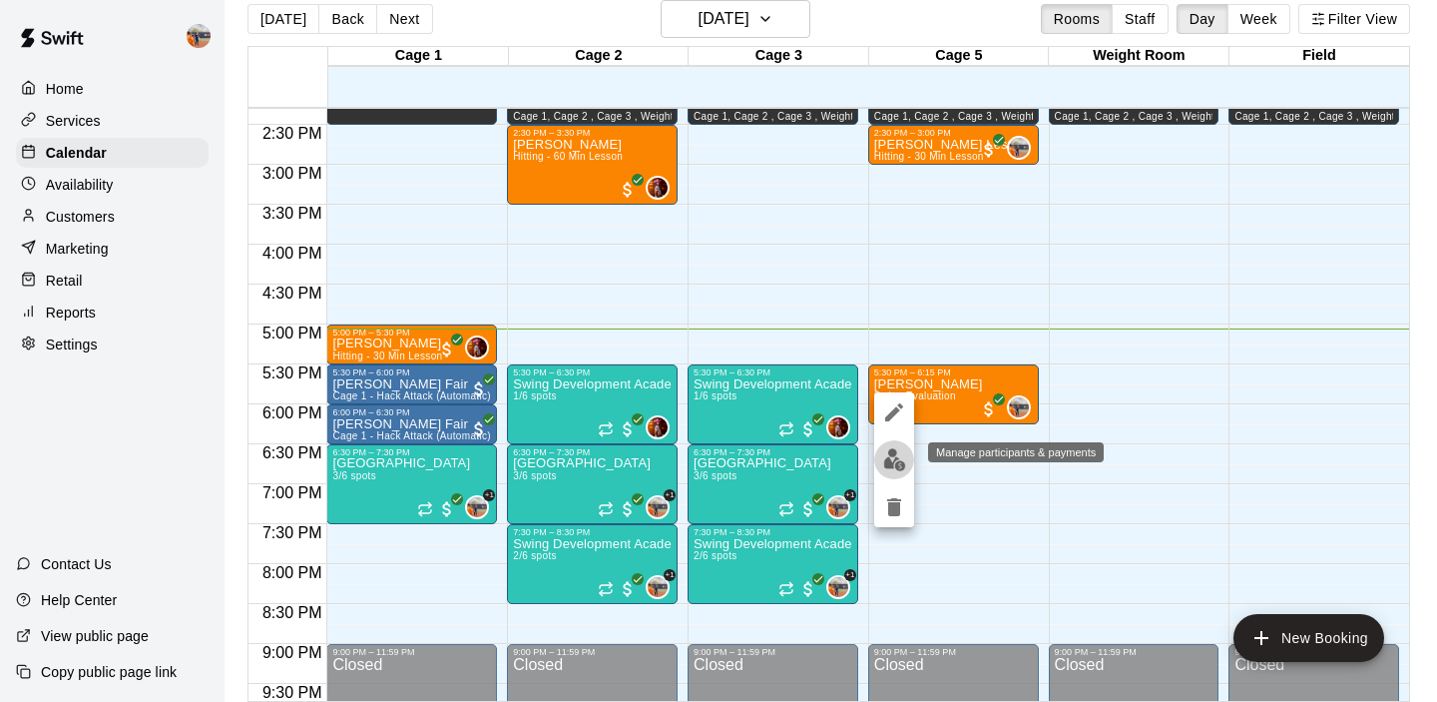
click at [896, 458] on img "edit" at bounding box center [894, 459] width 23 height 23
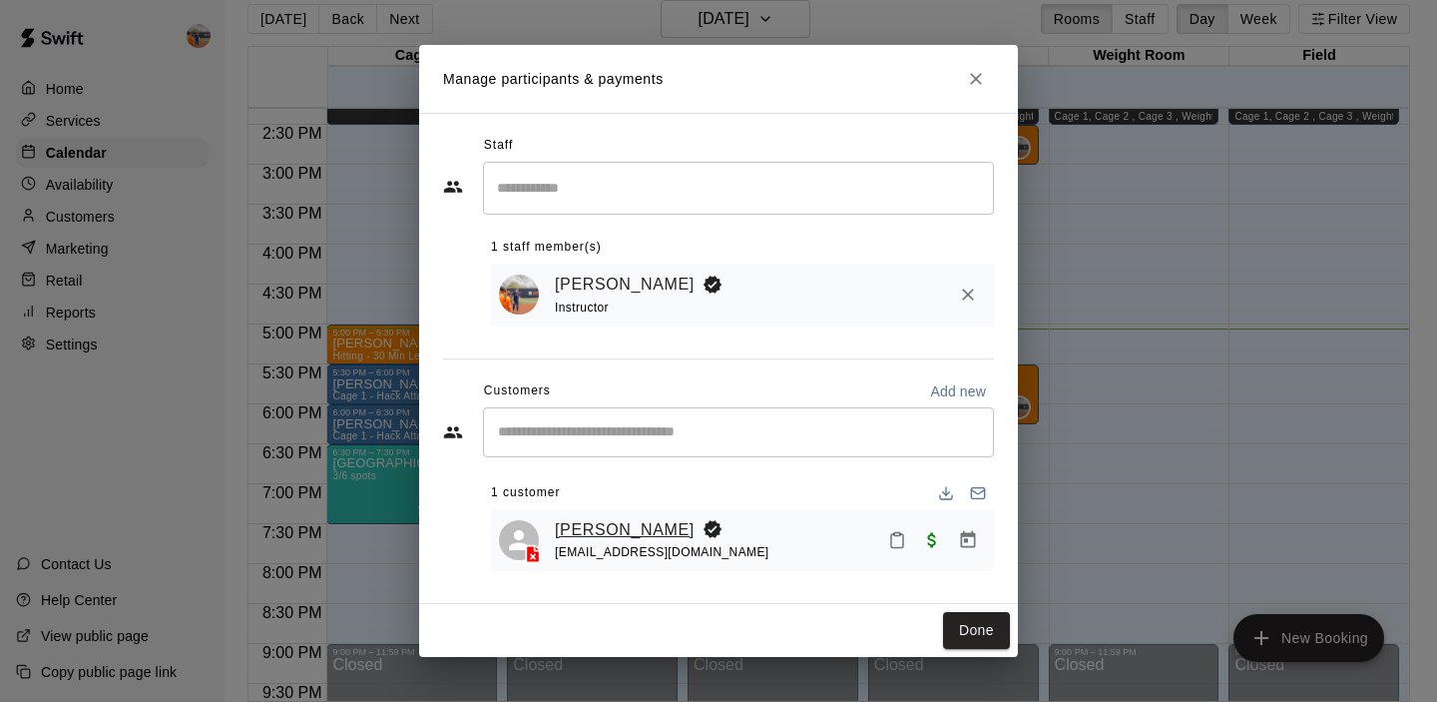
click at [617, 531] on link "[PERSON_NAME]" at bounding box center [625, 530] width 140 height 26
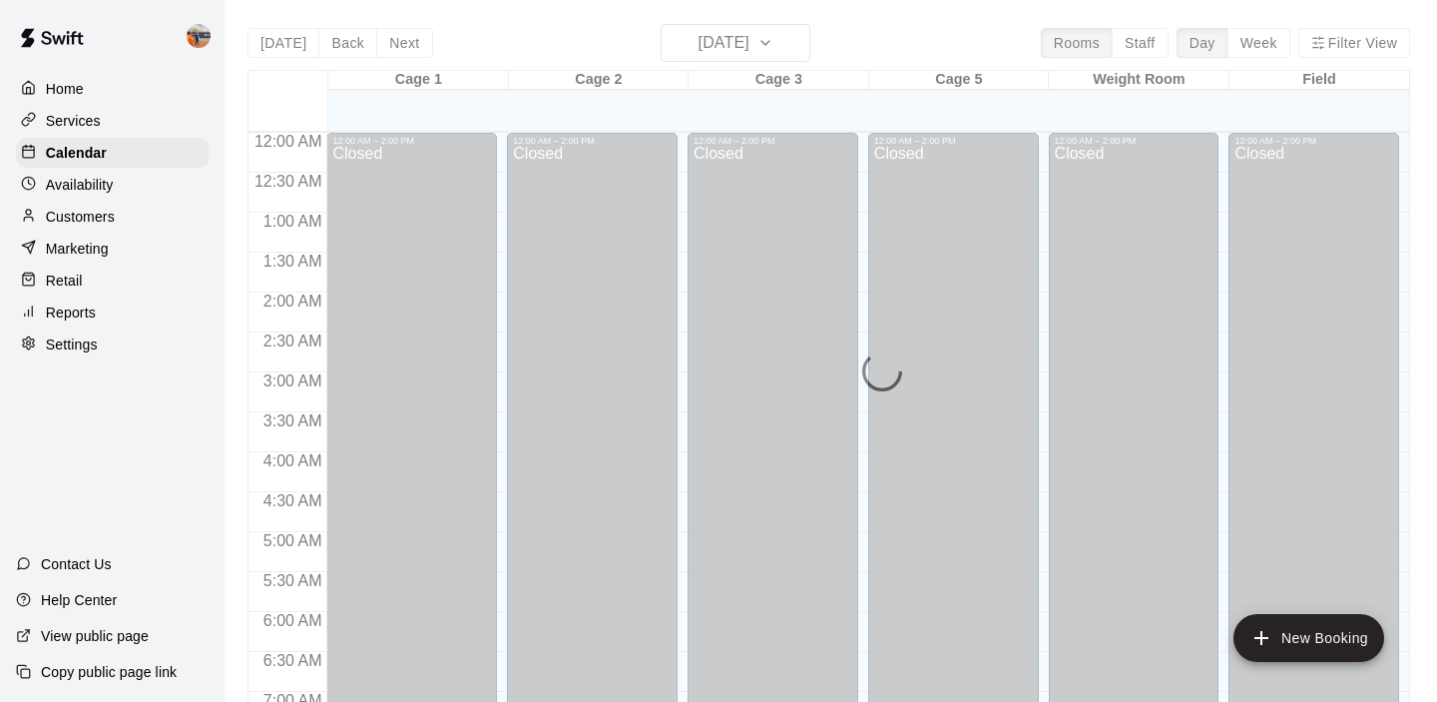
scroll to position [1265, 0]
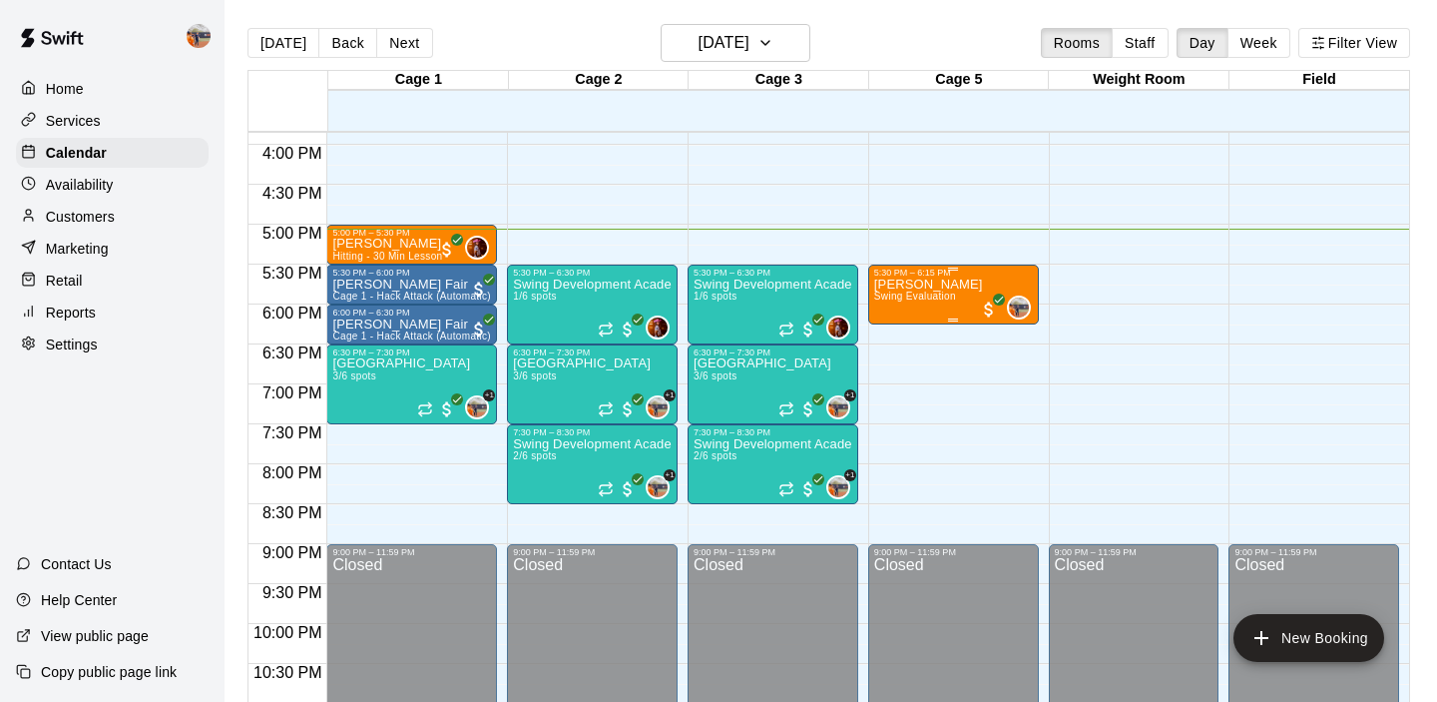
click at [941, 298] on span "Swing Evaluation" at bounding box center [915, 295] width 82 height 11
click at [903, 349] on img "edit" at bounding box center [894, 359] width 23 height 23
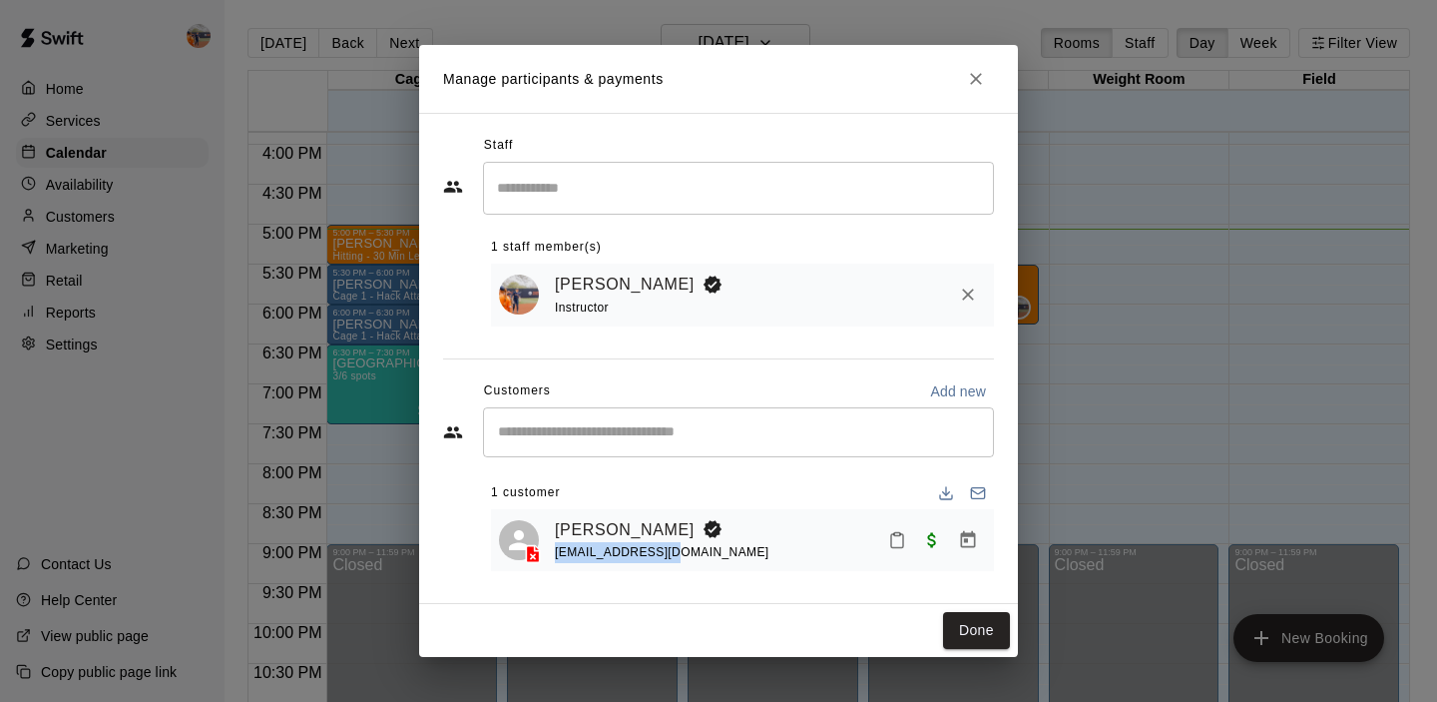
drag, startPoint x: 670, startPoint y: 556, endPoint x: 557, endPoint y: 554, distance: 112.8
click at [557, 555] on div "[EMAIL_ADDRESS][DOMAIN_NAME]" at bounding box center [662, 552] width 215 height 21
copy span "[EMAIL_ADDRESS][DOMAIN_NAME]"
click at [968, 71] on icon "Close" at bounding box center [976, 79] width 20 height 20
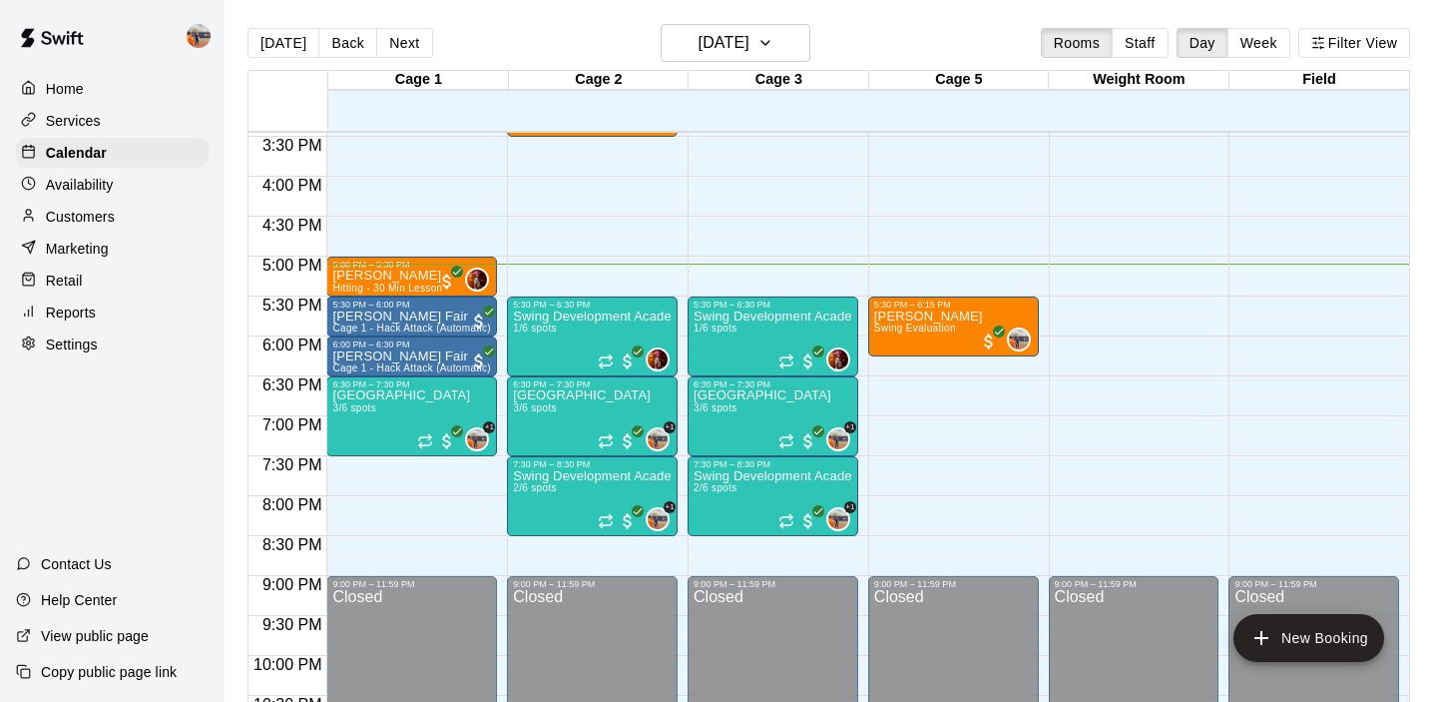
scroll to position [1232, 0]
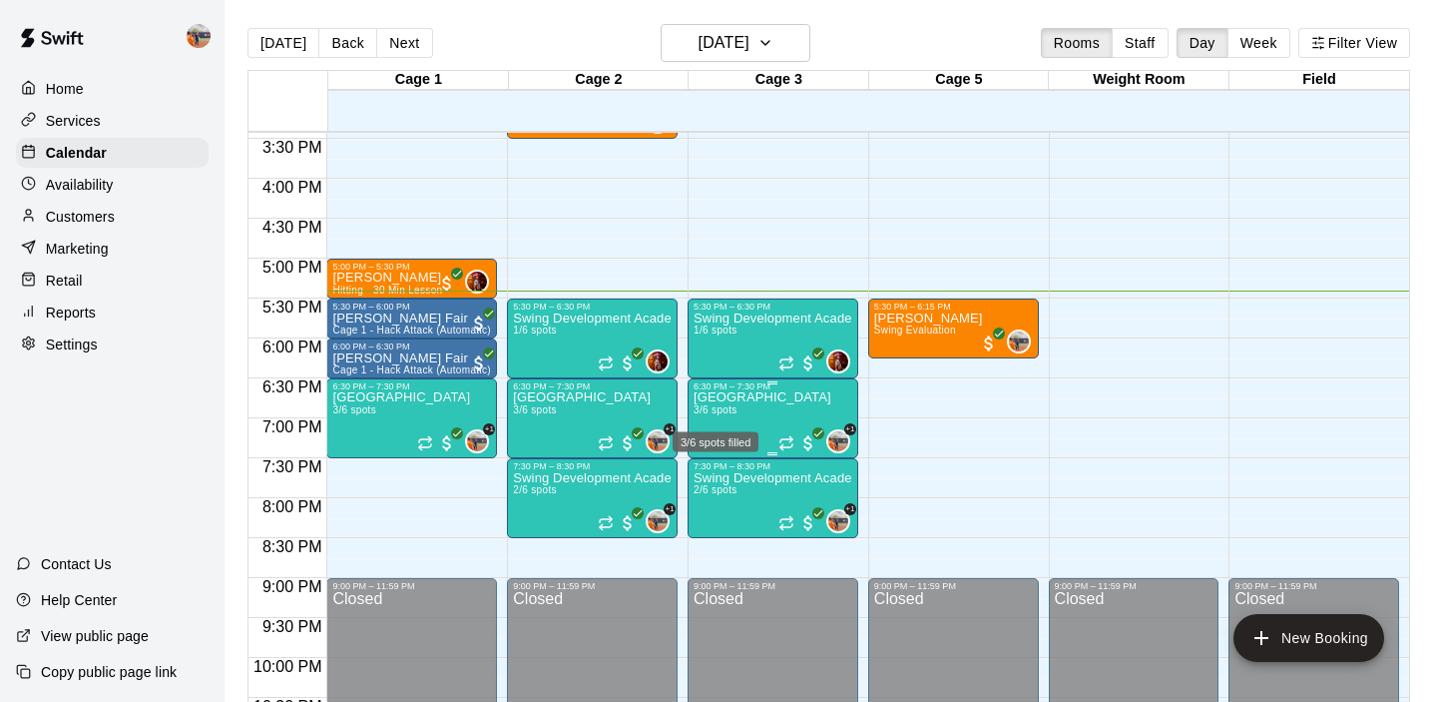
click at [734, 411] on span "3/6 spots" at bounding box center [716, 409] width 44 height 11
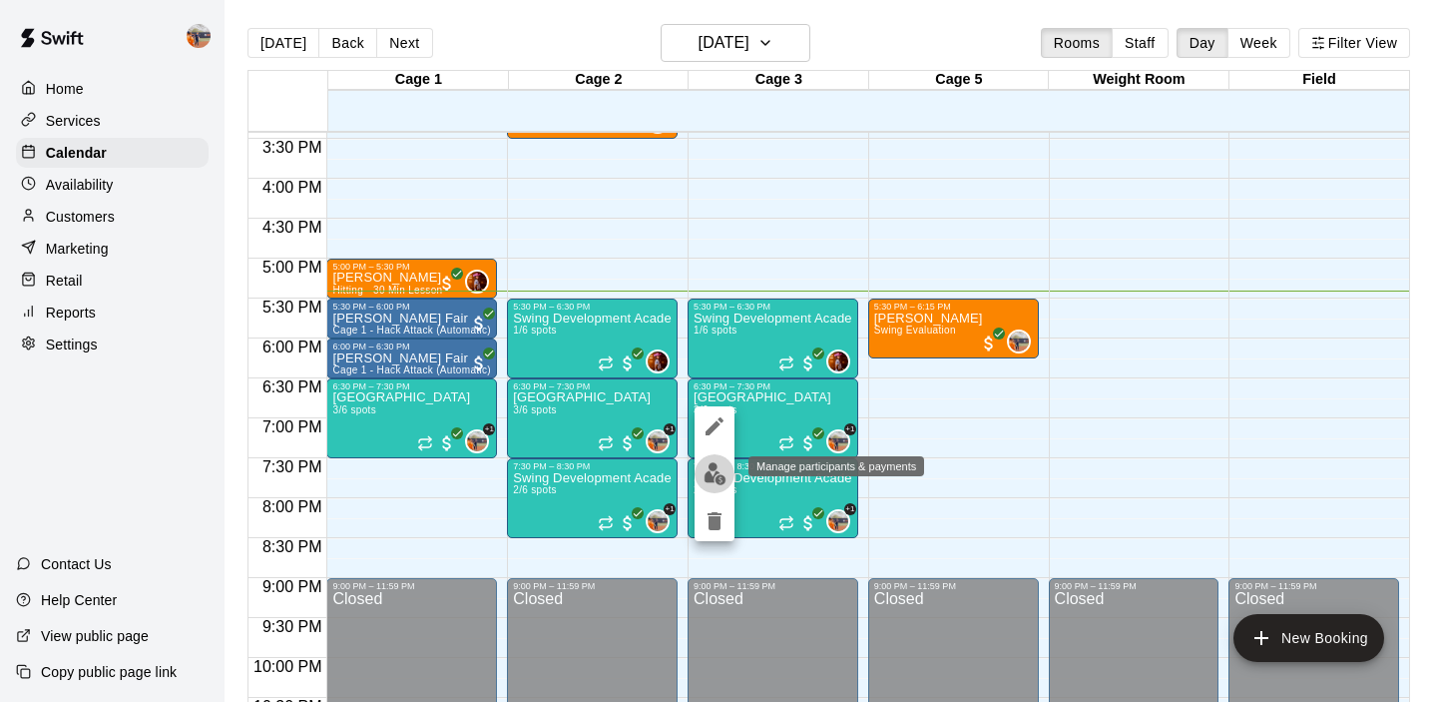
click at [713, 467] on img "edit" at bounding box center [715, 473] width 23 height 23
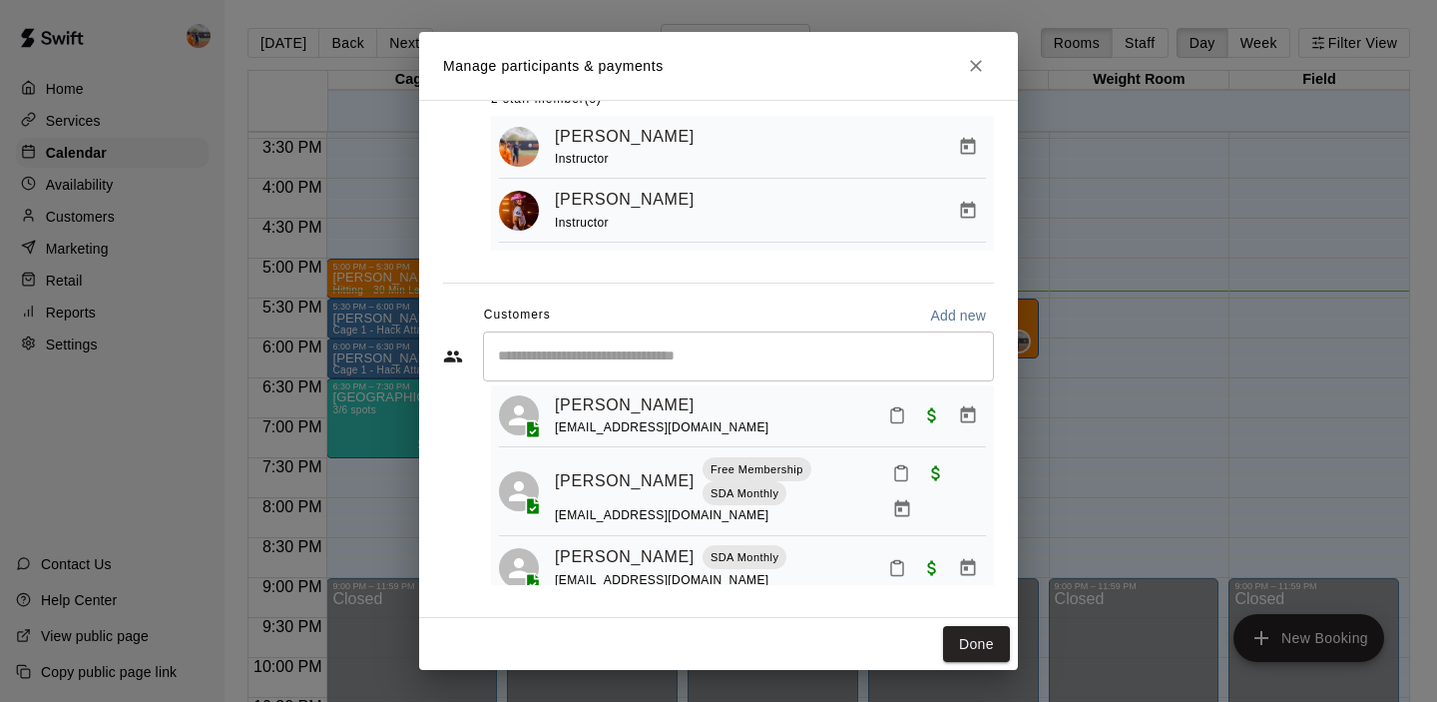
scroll to position [47, 0]
click at [977, 65] on icon "Close" at bounding box center [976, 66] width 12 height 12
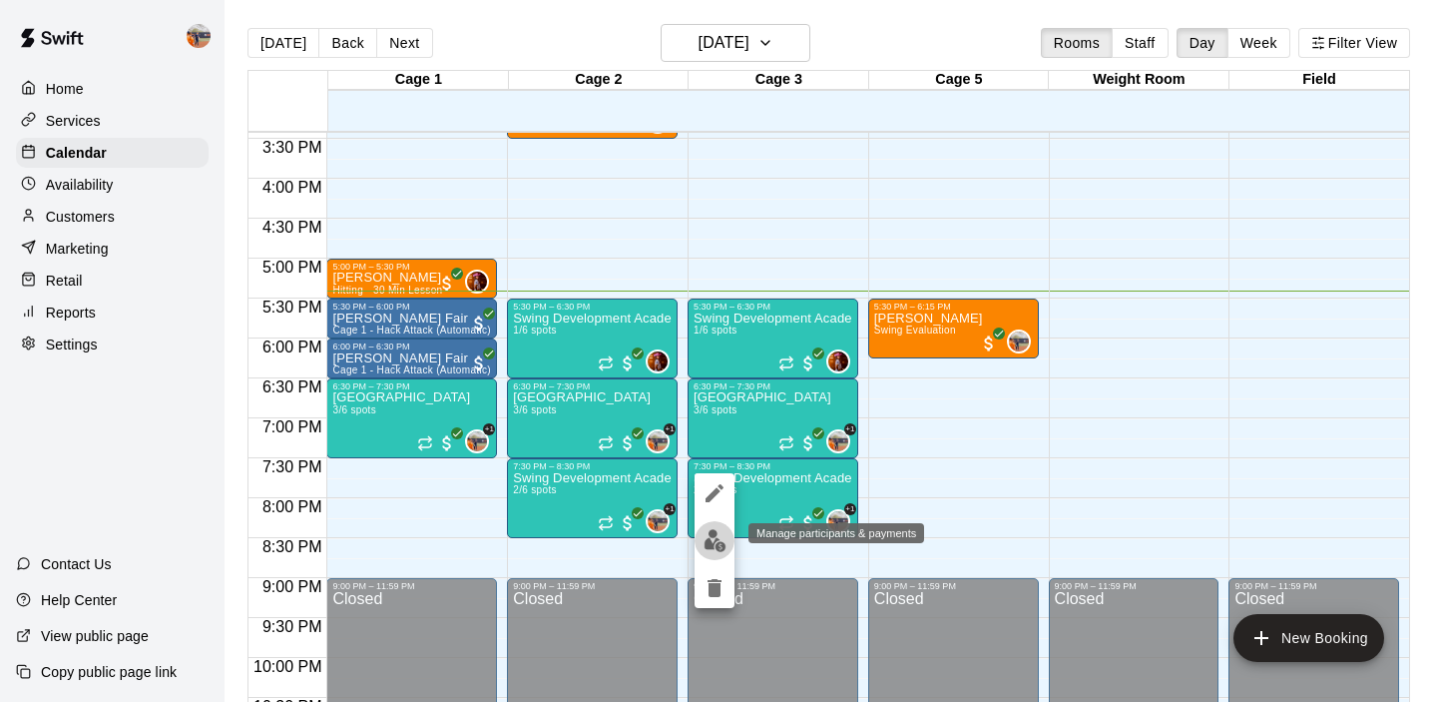
click at [710, 545] on img "edit" at bounding box center [715, 540] width 23 height 23
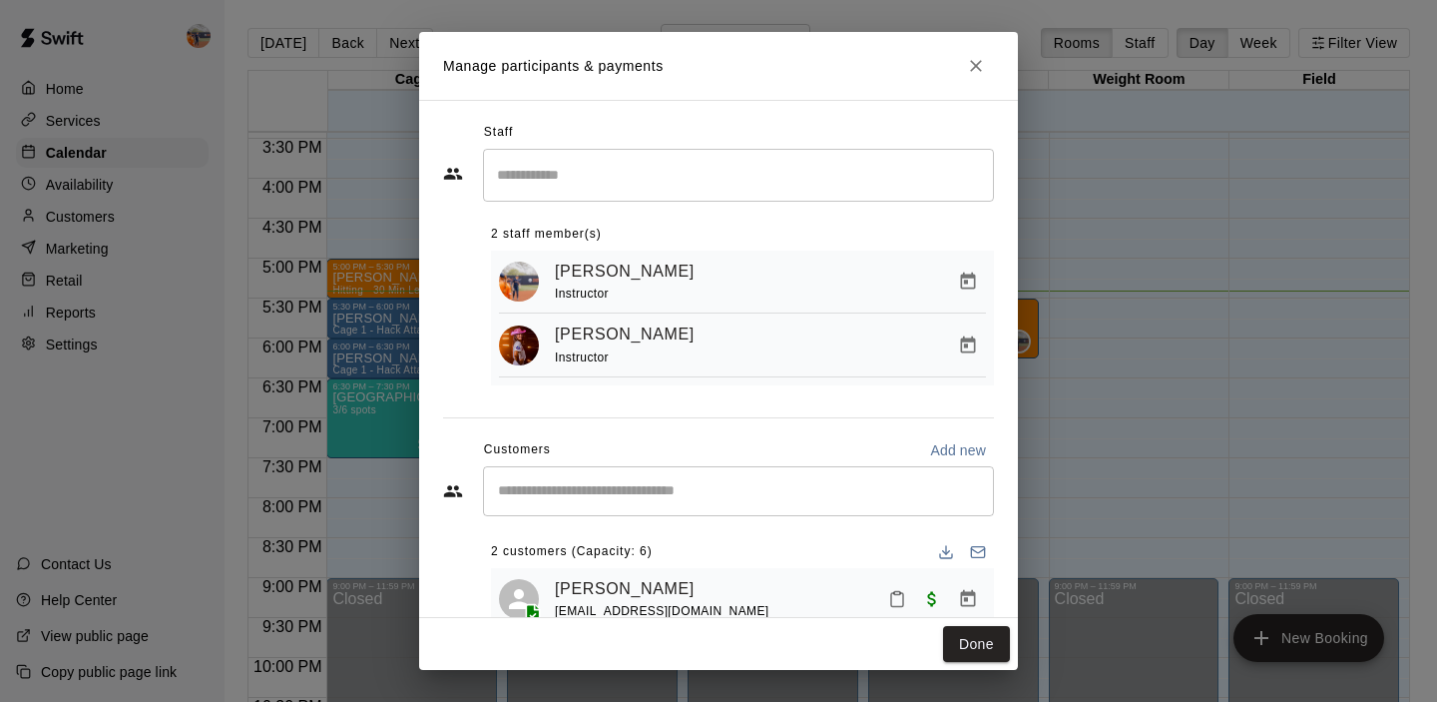
scroll to position [122, 0]
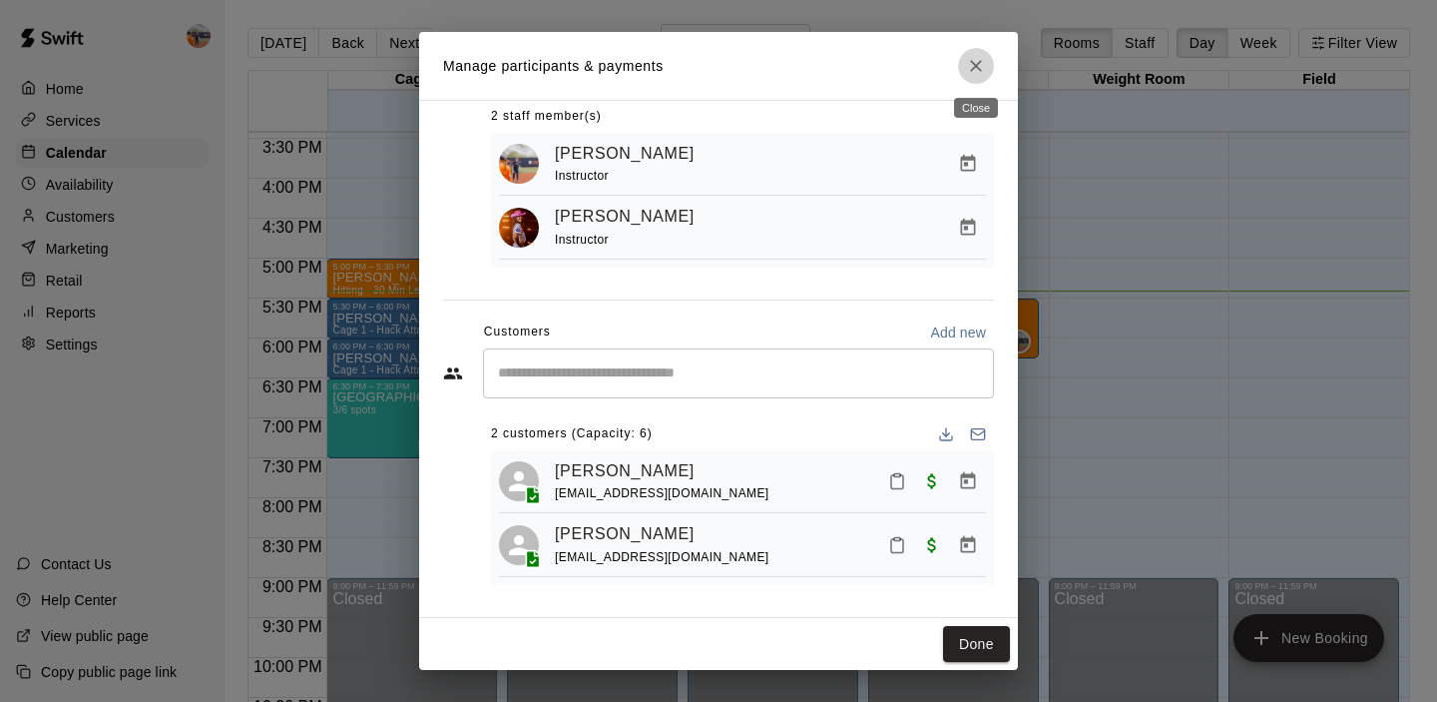
click at [976, 66] on icon "Close" at bounding box center [976, 66] width 12 height 12
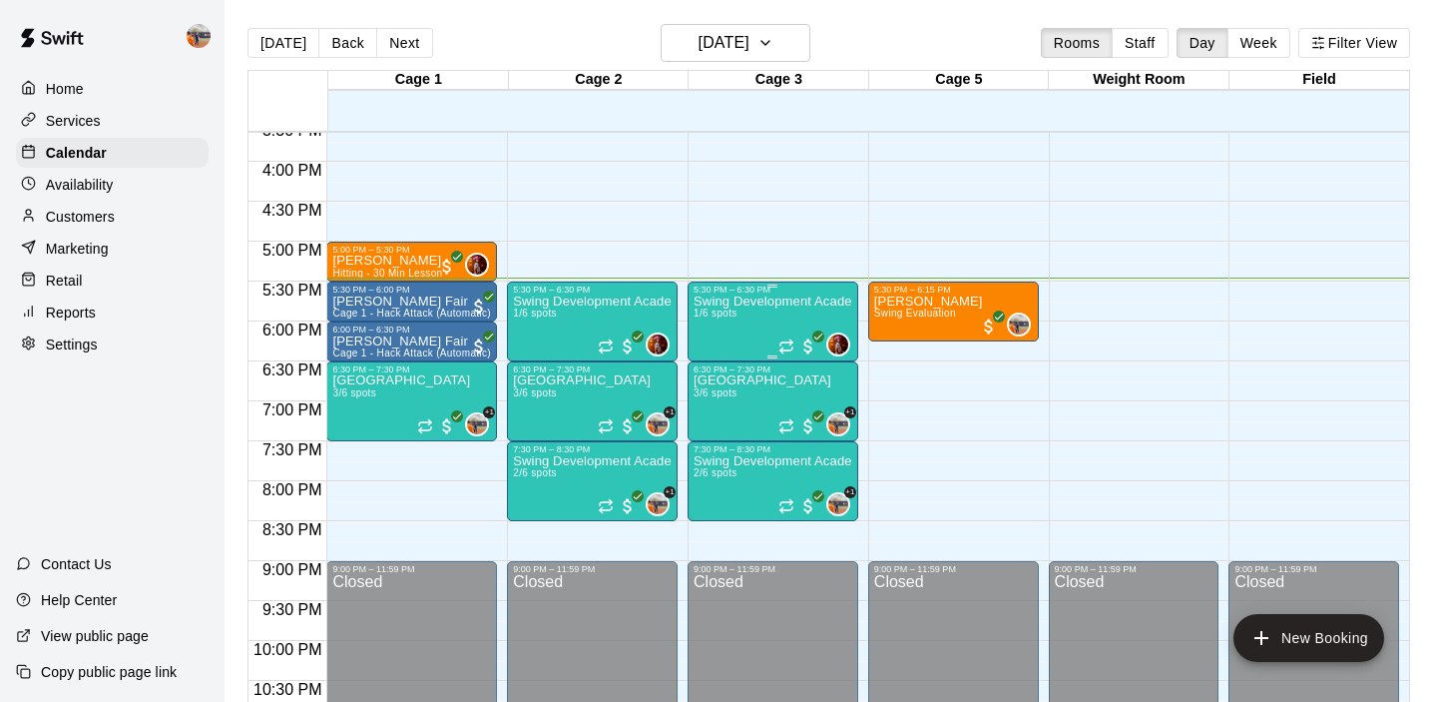
scroll to position [1254, 0]
